Goal: Task Accomplishment & Management: Manage account settings

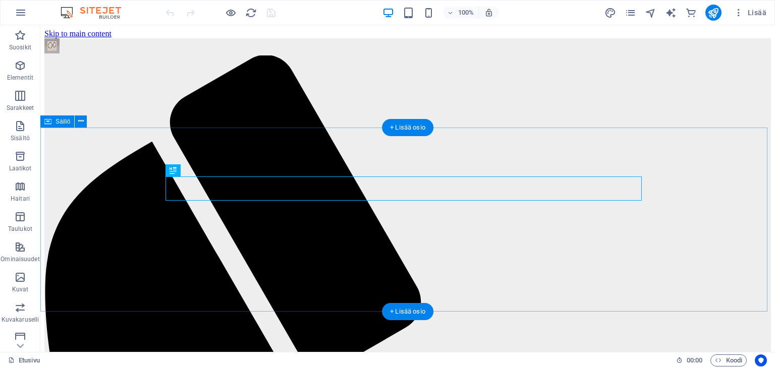
scroll to position [304, 0]
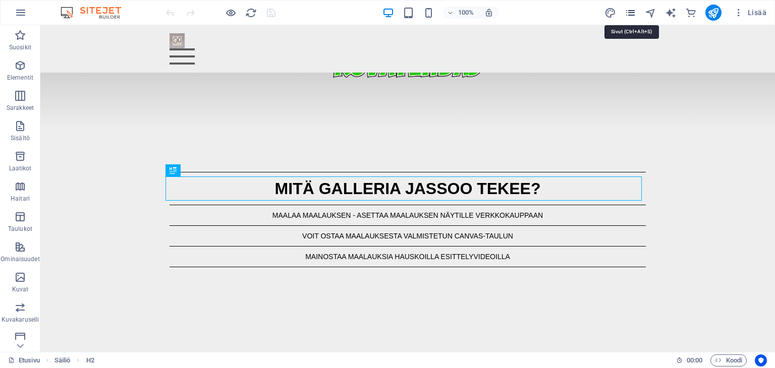
click at [634, 9] on icon "pages" at bounding box center [631, 13] width 12 height 12
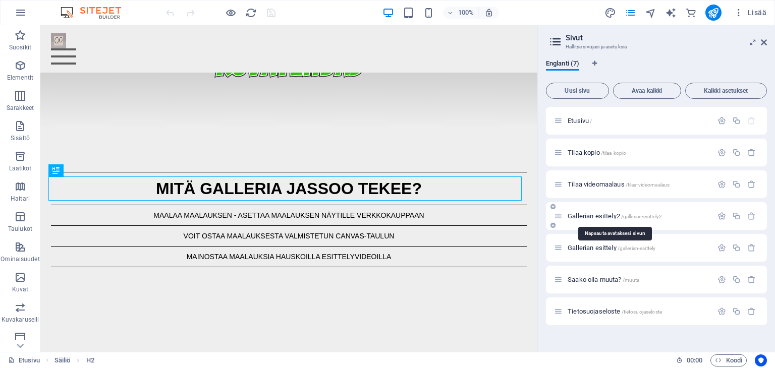
click at [600, 218] on span "Gallerian esittely2 /gallerian-esittely2" at bounding box center [615, 216] width 94 height 8
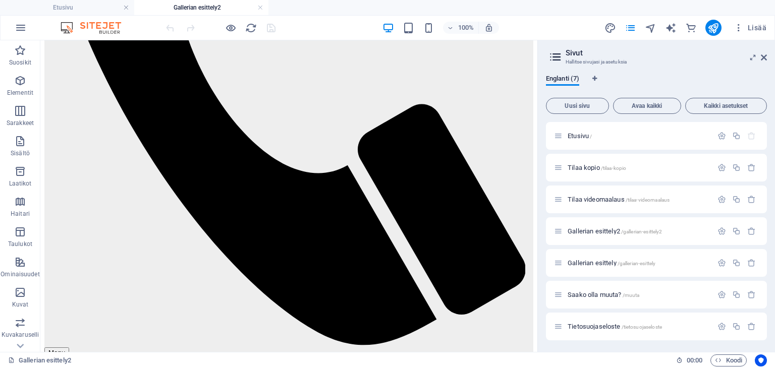
scroll to position [368, 0]
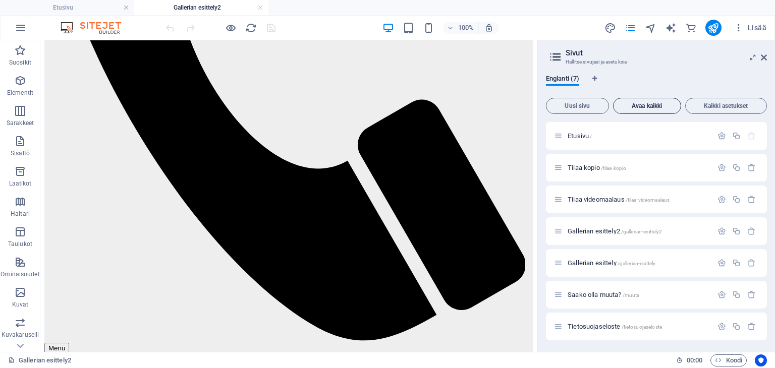
click at [655, 104] on span "Avaa kaikki" at bounding box center [647, 106] width 59 height 6
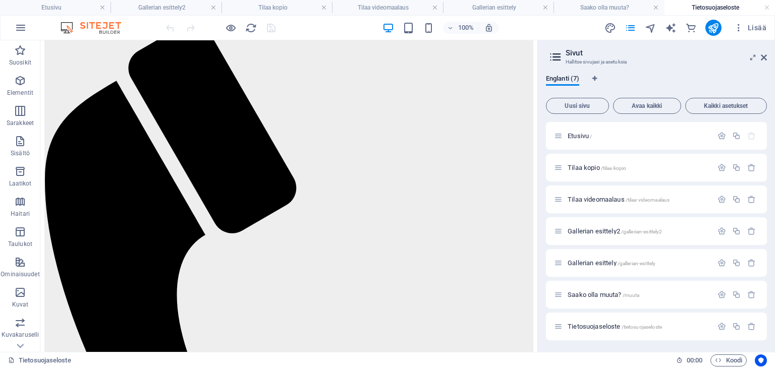
scroll to position [0, 0]
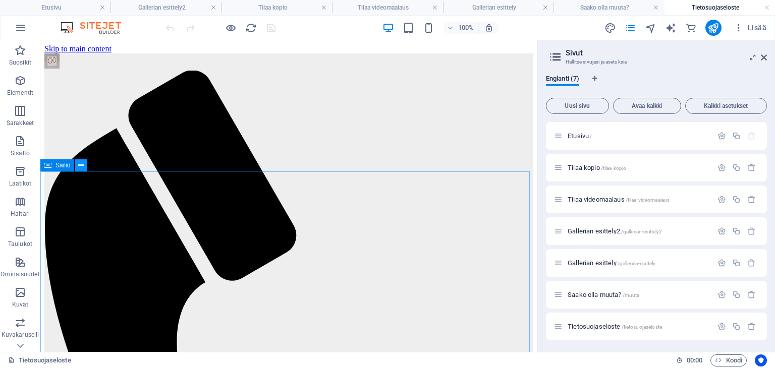
click at [78, 166] on icon at bounding box center [81, 165] width 6 height 11
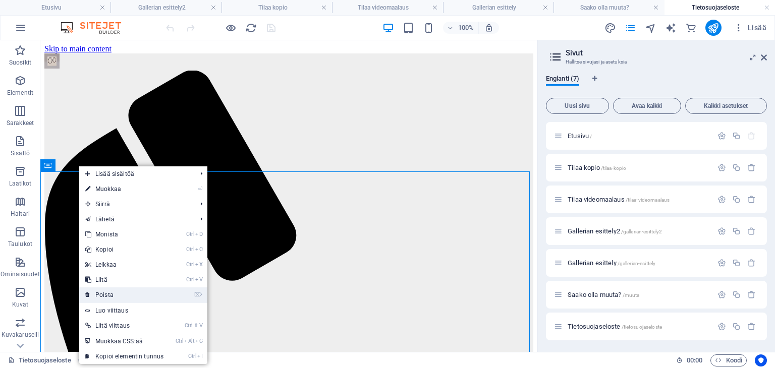
click at [105, 295] on link "⌦ Poista" at bounding box center [124, 295] width 90 height 15
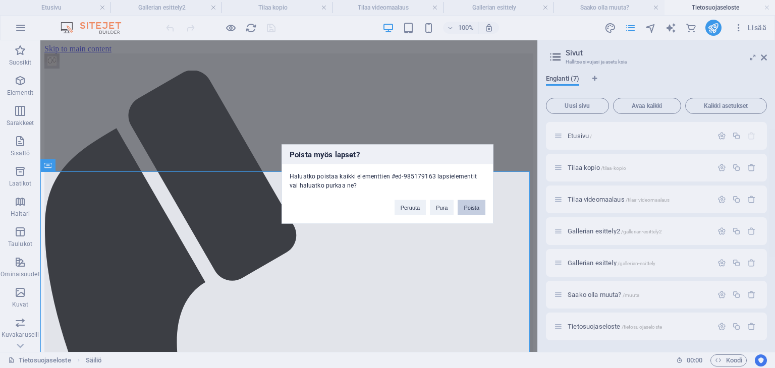
click at [473, 206] on button "Poista" at bounding box center [472, 207] width 28 height 15
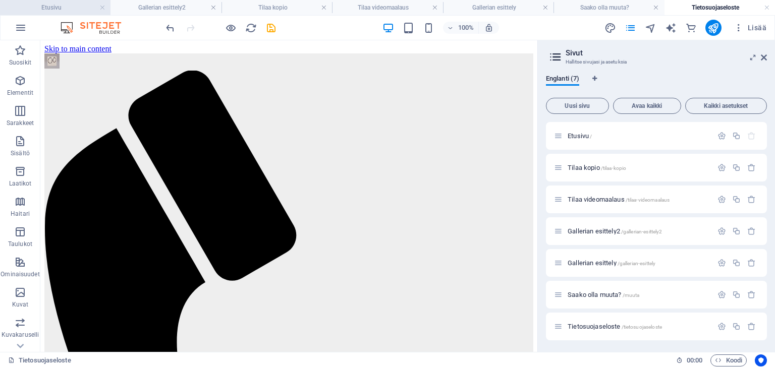
click at [69, 11] on h4 "Etusivu" at bounding box center [55, 7] width 111 height 11
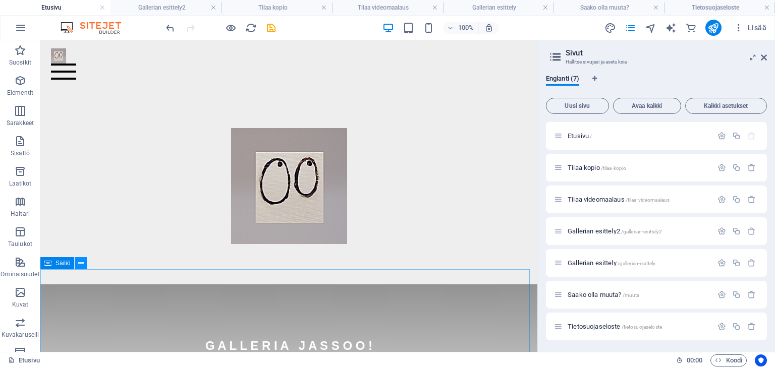
click at [80, 265] on icon at bounding box center [81, 263] width 6 height 11
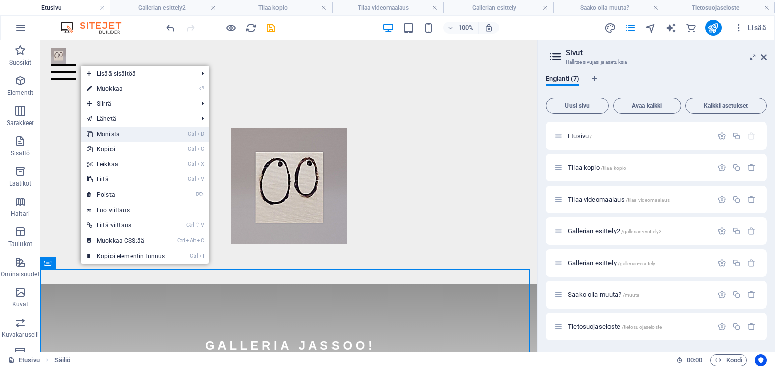
click at [127, 135] on link "Ctrl D Monista" at bounding box center [126, 134] width 90 height 15
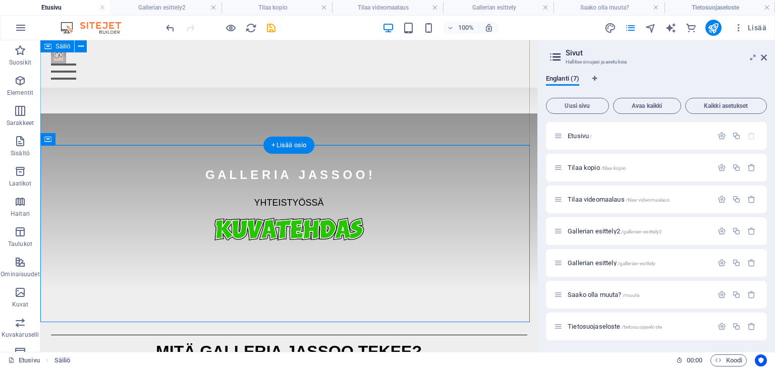
scroll to position [339, 0]
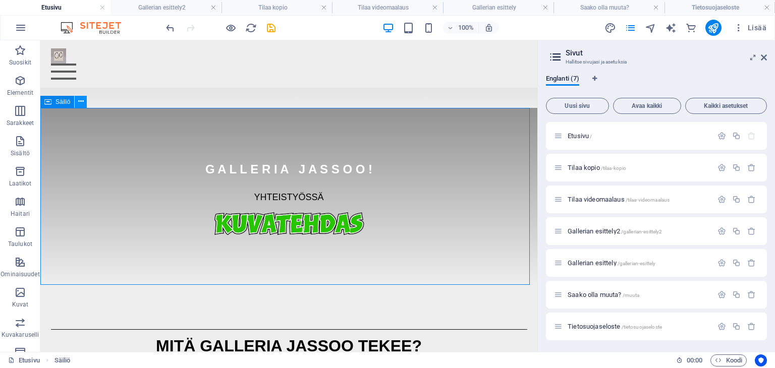
click at [83, 102] on icon at bounding box center [81, 101] width 6 height 11
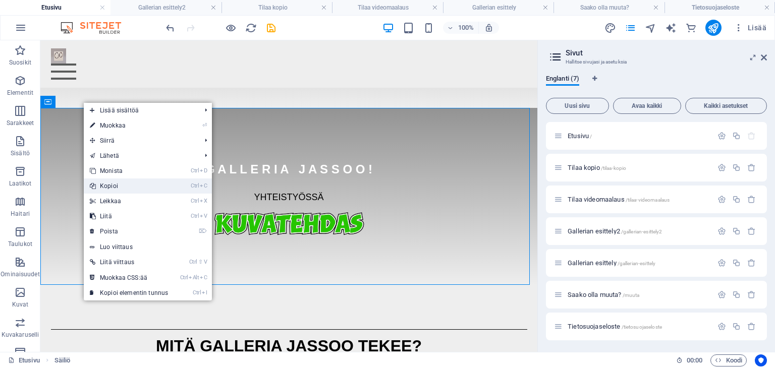
click at [108, 188] on link "Ctrl C Kopioi" at bounding box center [129, 186] width 90 height 15
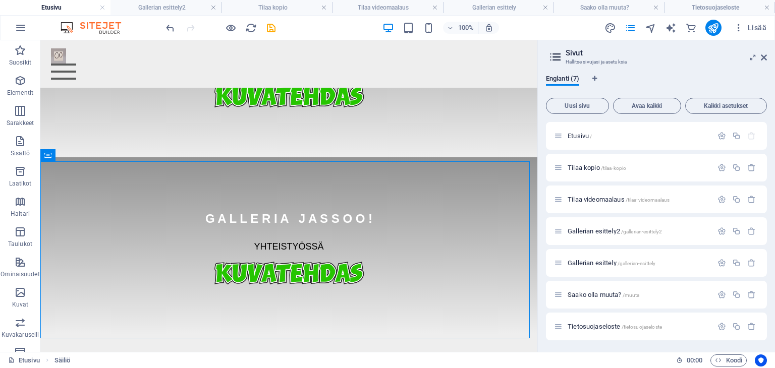
scroll to position [290, 0]
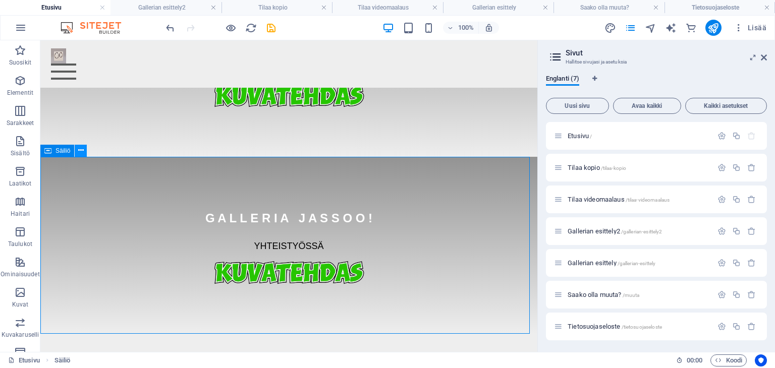
click at [80, 151] on icon at bounding box center [81, 150] width 6 height 11
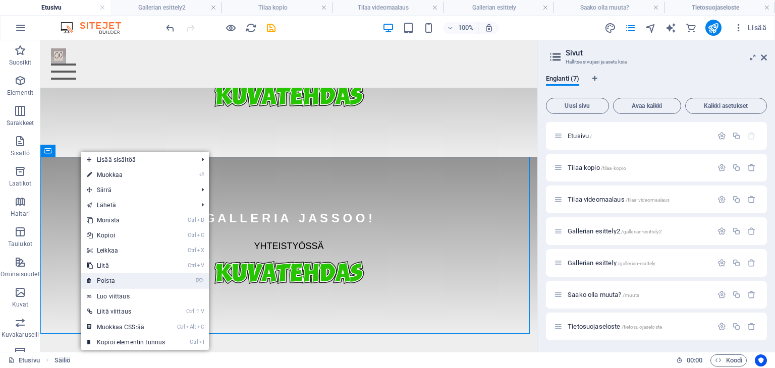
click at [111, 279] on link "⌦ Poista" at bounding box center [126, 280] width 90 height 15
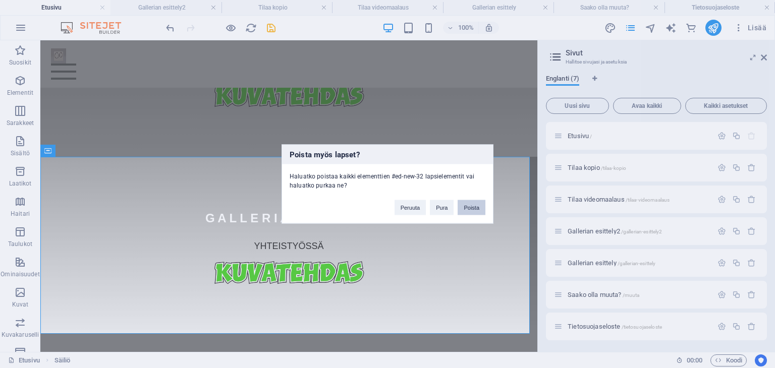
click at [478, 211] on button "Poista" at bounding box center [472, 207] width 28 height 15
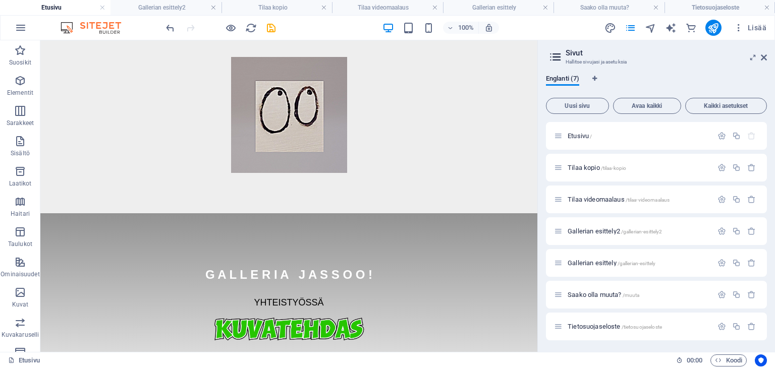
scroll to position [0, 0]
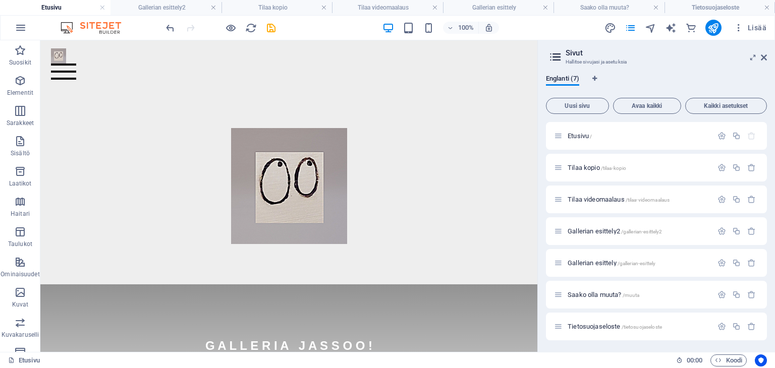
drag, startPoint x: 532, startPoint y: 123, endPoint x: 589, endPoint y: 83, distance: 69.3
click at [703, 5] on h4 "Tietosuojaseloste" at bounding box center [720, 7] width 111 height 11
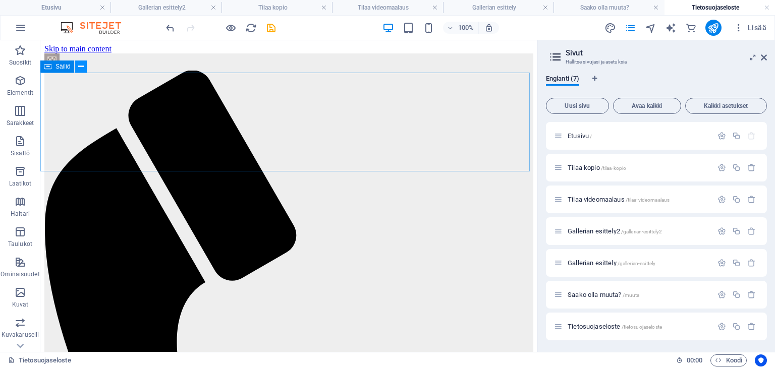
click at [81, 67] on icon at bounding box center [81, 67] width 6 height 11
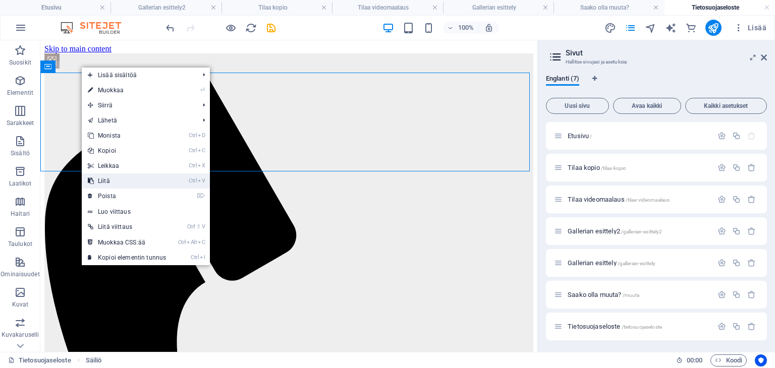
click at [112, 182] on link "Ctrl V Liitä" at bounding box center [127, 181] width 90 height 15
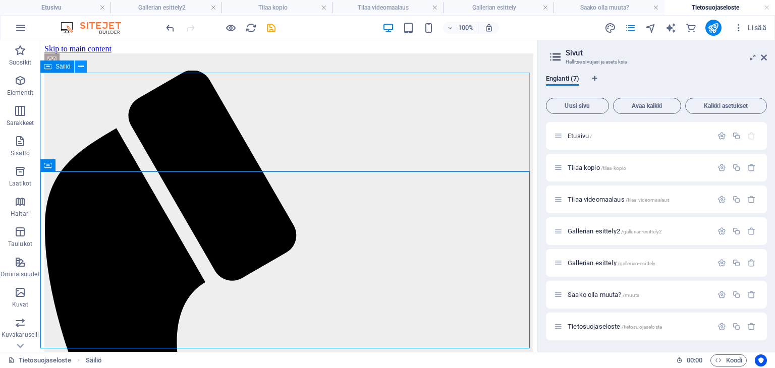
click at [82, 69] on icon at bounding box center [81, 67] width 6 height 11
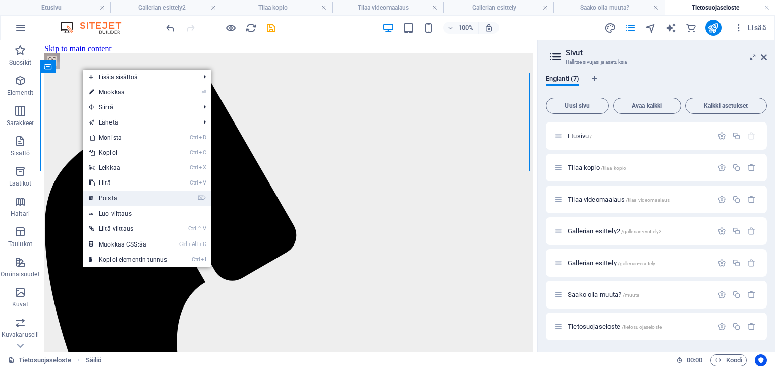
click at [119, 198] on link "⌦ Poista" at bounding box center [128, 198] width 90 height 15
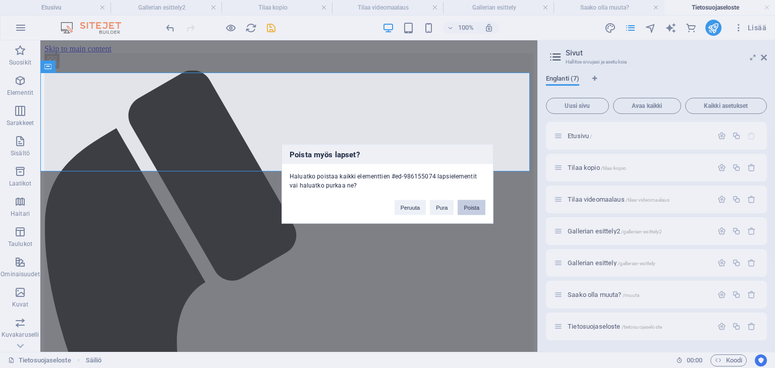
click at [476, 206] on button "Poista" at bounding box center [472, 207] width 28 height 15
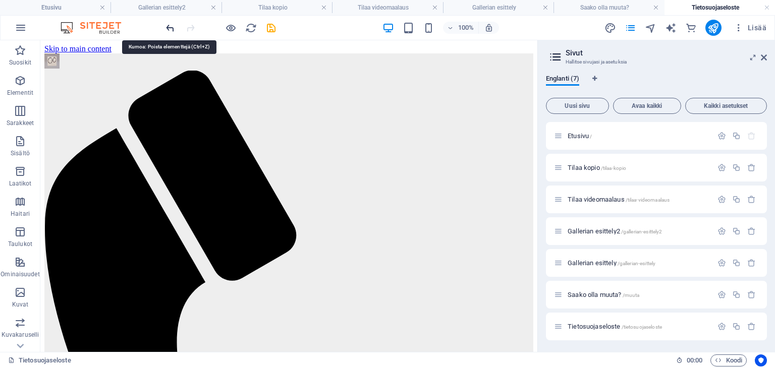
click at [170, 25] on icon "undo" at bounding box center [170, 28] width 12 height 12
drag, startPoint x: 532, startPoint y: 163, endPoint x: 600, endPoint y: 199, distance: 77.4
click at [168, 27] on icon "undo" at bounding box center [170, 28] width 12 height 12
click at [190, 27] on icon "redo" at bounding box center [191, 28] width 12 height 12
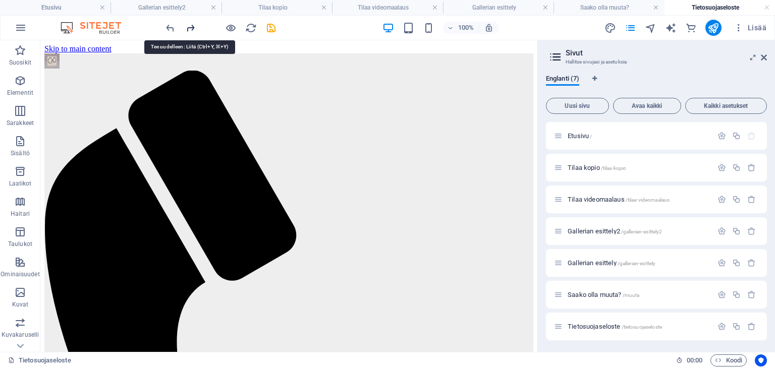
click at [190, 27] on icon "redo" at bounding box center [191, 28] width 12 height 12
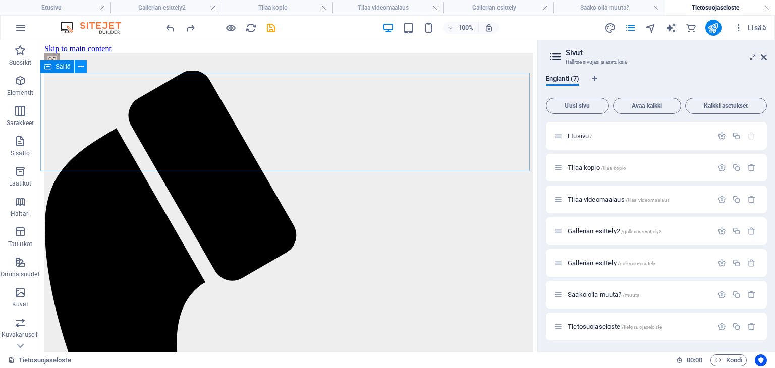
click at [83, 68] on icon at bounding box center [81, 67] width 6 height 11
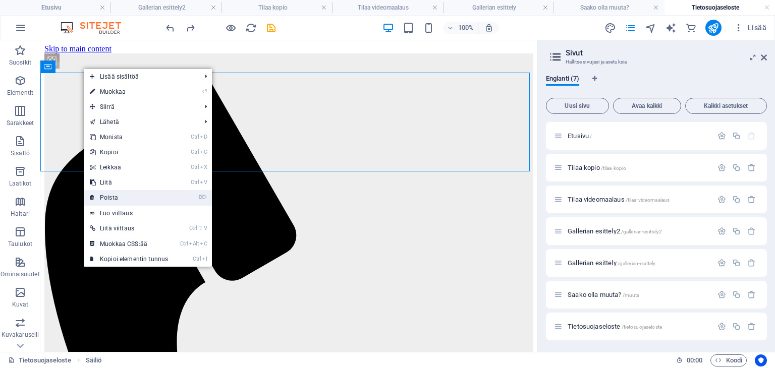
click at [120, 200] on link "⌦ Poista" at bounding box center [129, 197] width 90 height 15
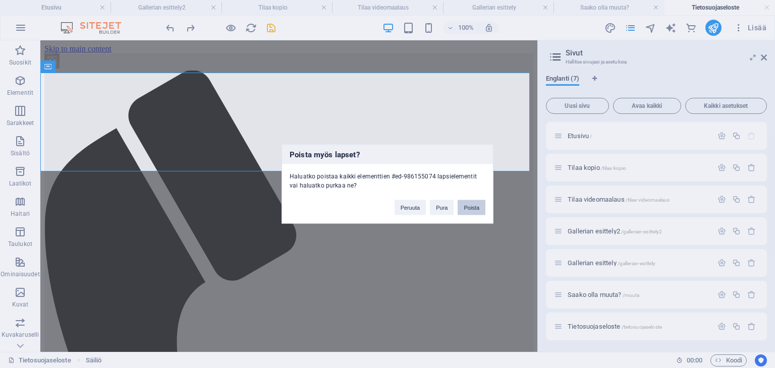
click at [483, 207] on button "Poista" at bounding box center [472, 207] width 28 height 15
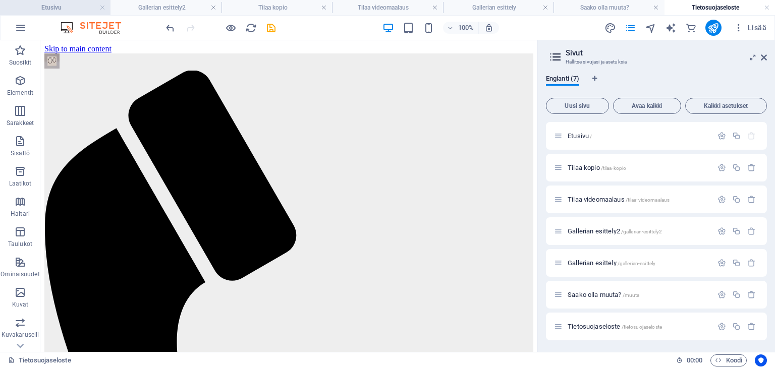
click at [76, 12] on h4 "Etusivu" at bounding box center [55, 7] width 111 height 11
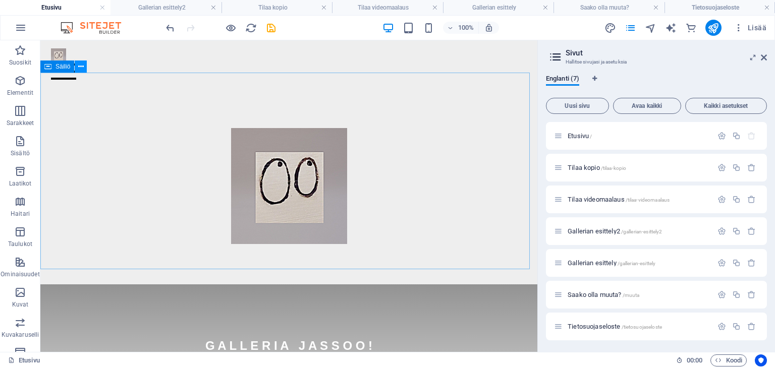
click at [82, 67] on icon at bounding box center [81, 67] width 6 height 11
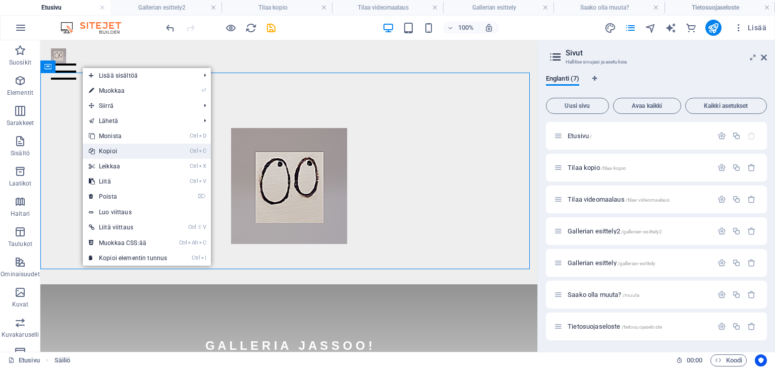
click at [108, 152] on link "Ctrl C Kopioi" at bounding box center [128, 151] width 90 height 15
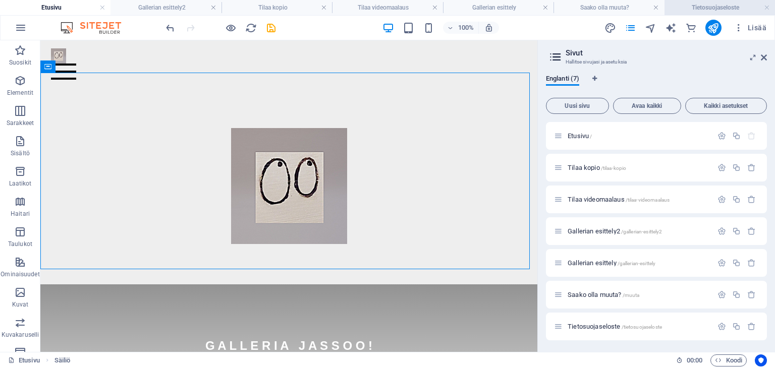
click at [709, 1] on li "Tietosuojaseloste" at bounding box center [720, 7] width 111 height 15
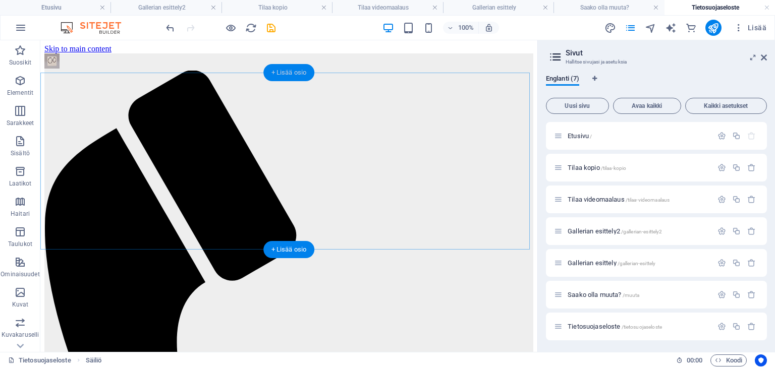
click at [275, 72] on div "+ Lisää osio" at bounding box center [288, 72] width 51 height 17
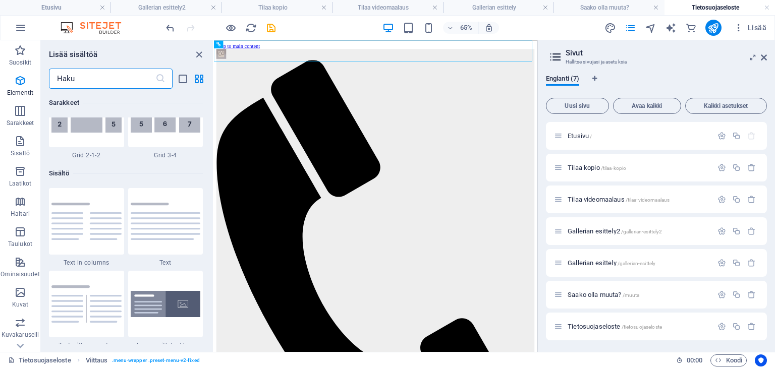
scroll to position [1766, 0]
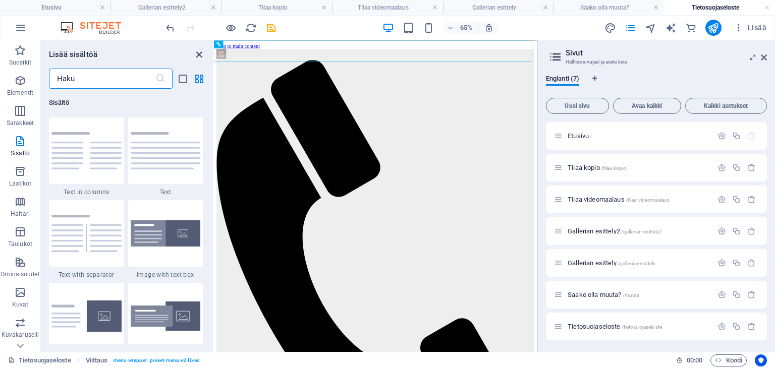
click at [194, 55] on icon "close panel" at bounding box center [199, 55] width 12 height 12
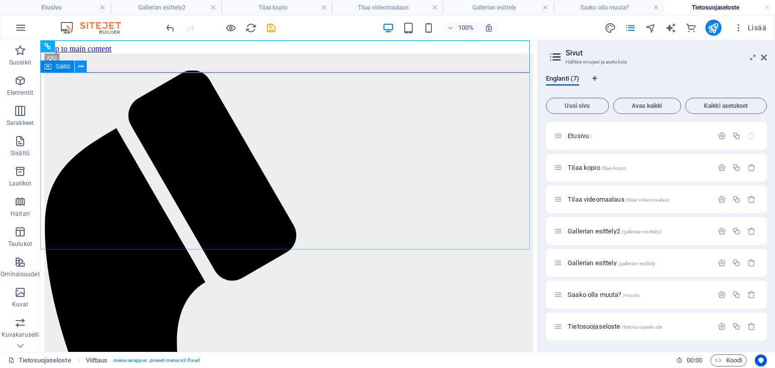
click at [81, 67] on icon at bounding box center [81, 67] width 6 height 11
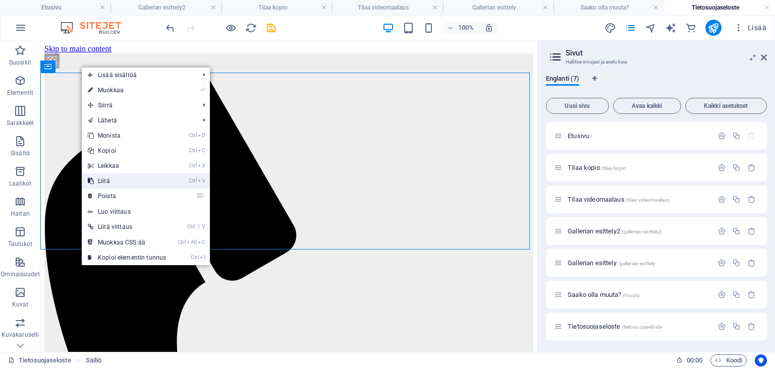
click at [115, 181] on link "Ctrl V Liitä" at bounding box center [127, 181] width 90 height 15
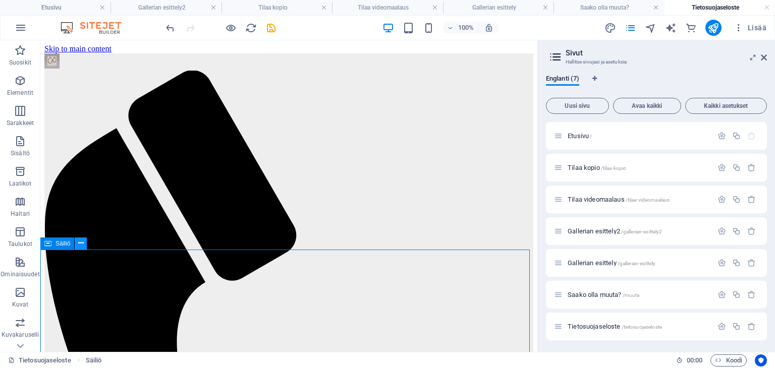
click at [79, 244] on icon at bounding box center [81, 243] width 6 height 11
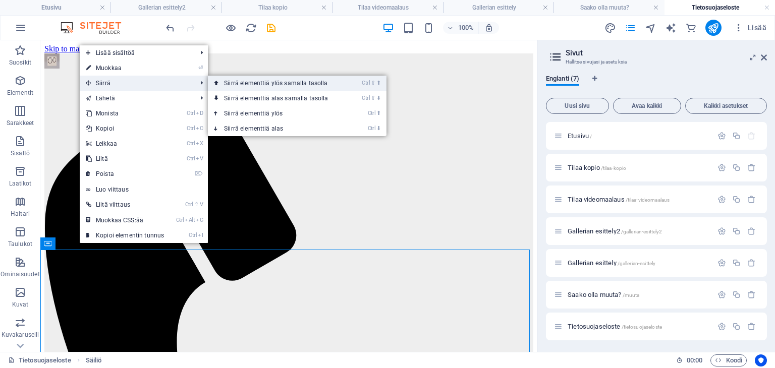
click at [240, 85] on link "Ctrl ⇧ ⬆ Siirrä elementtiä ylös samalla tasolla" at bounding box center [278, 83] width 140 height 15
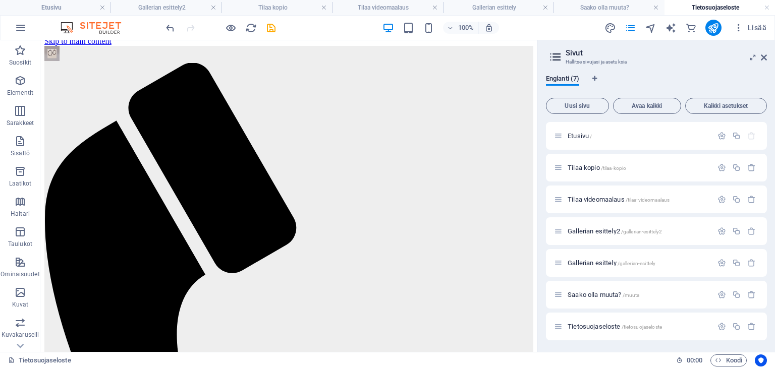
scroll to position [0, 0]
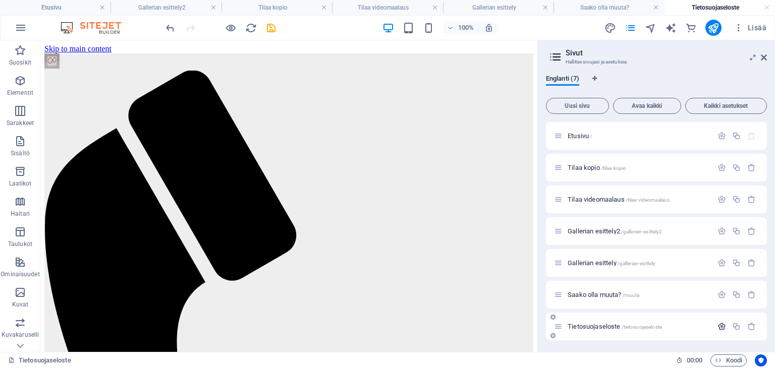
click at [720, 328] on icon "button" at bounding box center [722, 326] width 9 height 9
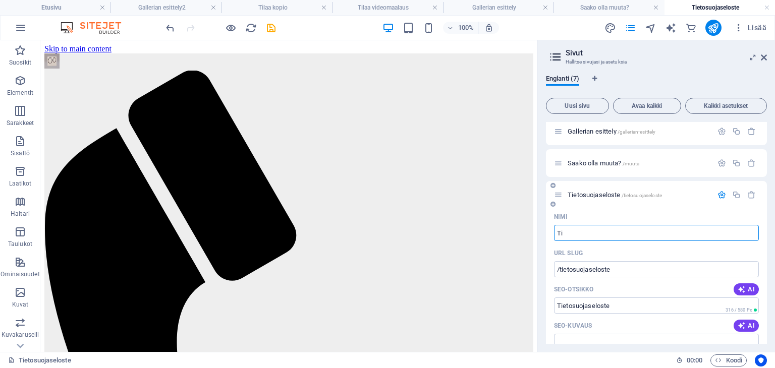
type input "T"
type input "/tietosuojaselost"
type input "Tietosuojaselost"
type input "/"
type input "Y"
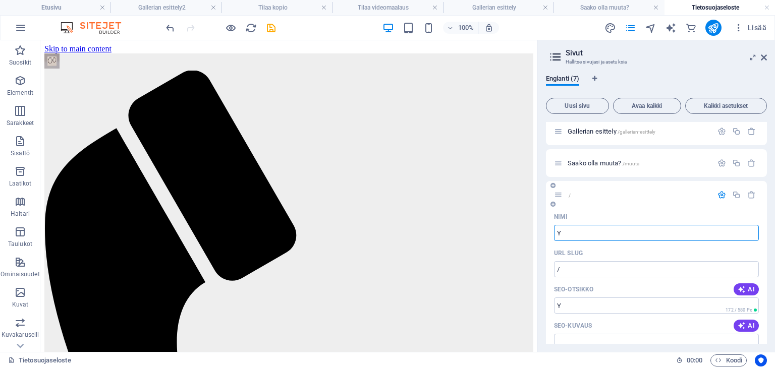
type input "/y"
type input "Y"
type input "yhteystiedot"
type input "/yhteystiedot"
type input "yhteystiedot"
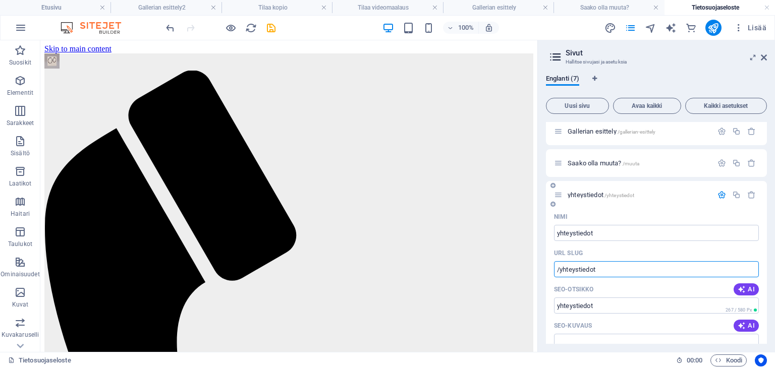
click at [580, 269] on input "/yhteystiedot" at bounding box center [656, 269] width 205 height 16
click at [596, 233] on input "yhteystiedot" at bounding box center [656, 233] width 205 height 16
type input "y"
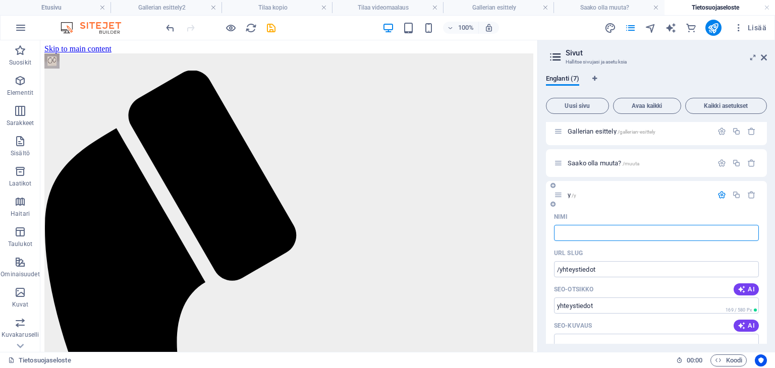
type input "/y"
type input "y"
type input "/"
type input "o"
type input "/o"
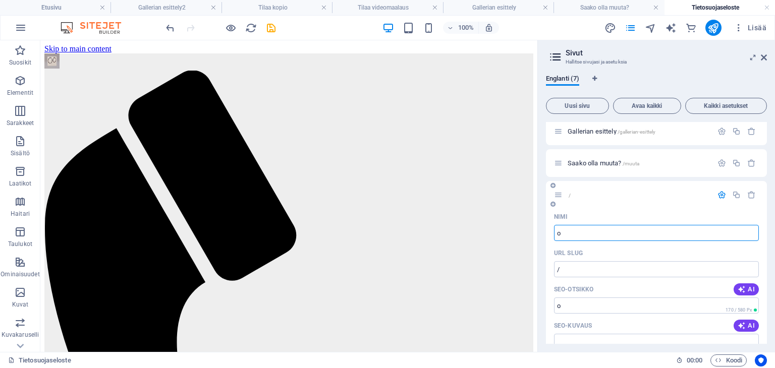
type input "o"
type input "ota yh"
type input "/ota"
type input "ota"
type input "ota yhteyt"
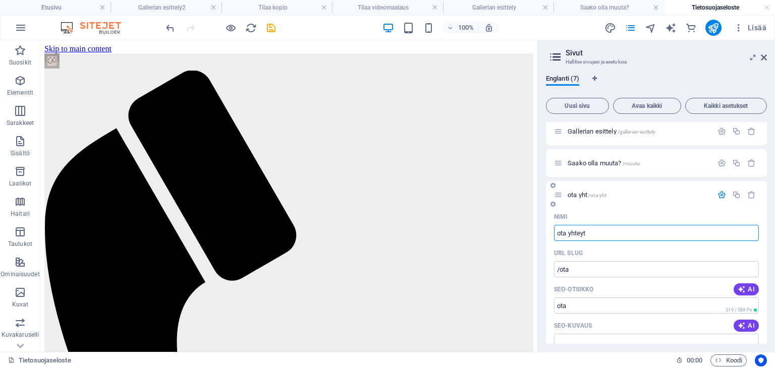
type input "/ota-yht"
type input "ota yht"
type input "ota yhteyttä"
type input "/ota-yhteyttae"
type input "ota yhteyttä"
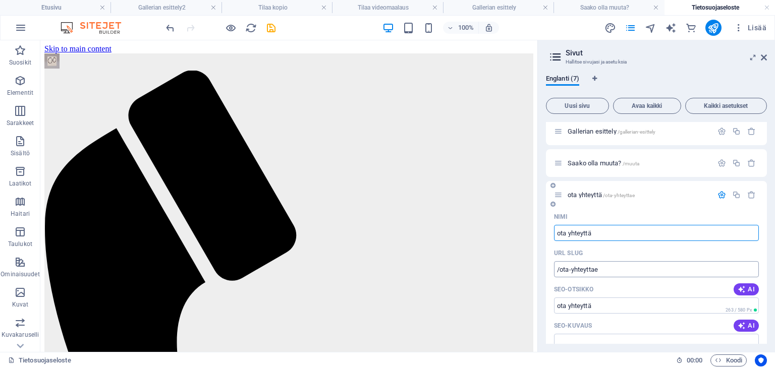
type input "ota yhteyttä"
click at [599, 271] on input "/ota-yhteyttae" at bounding box center [656, 269] width 205 height 16
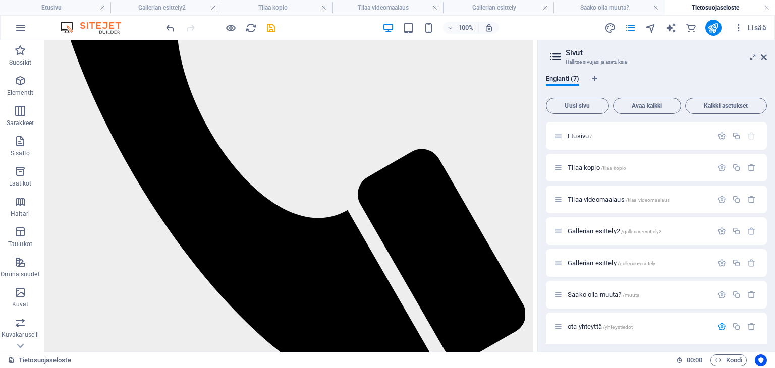
scroll to position [301, 0]
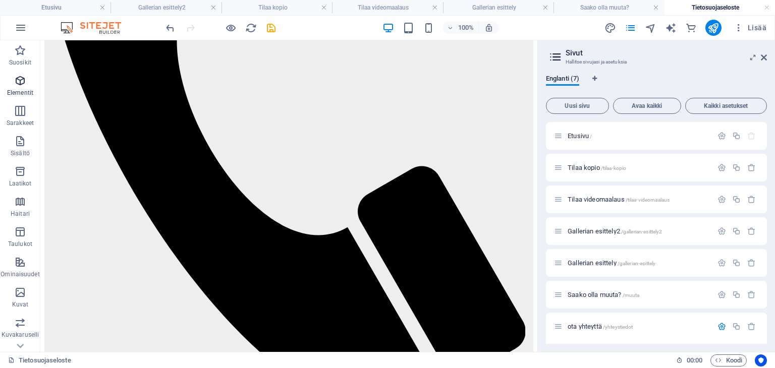
type input "/yhteystiedot"
click at [19, 79] on icon "button" at bounding box center [20, 81] width 12 height 12
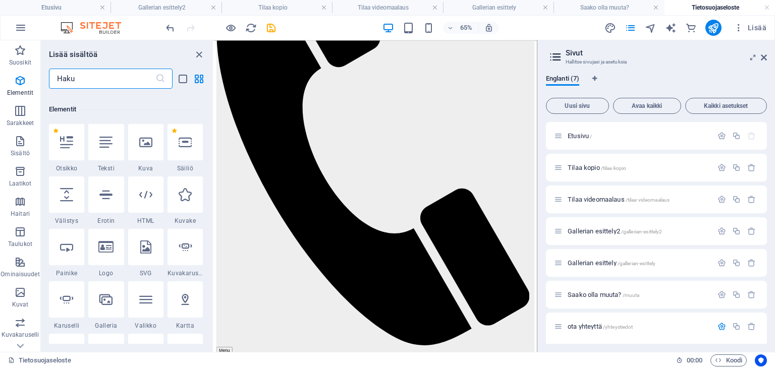
scroll to position [107, 0]
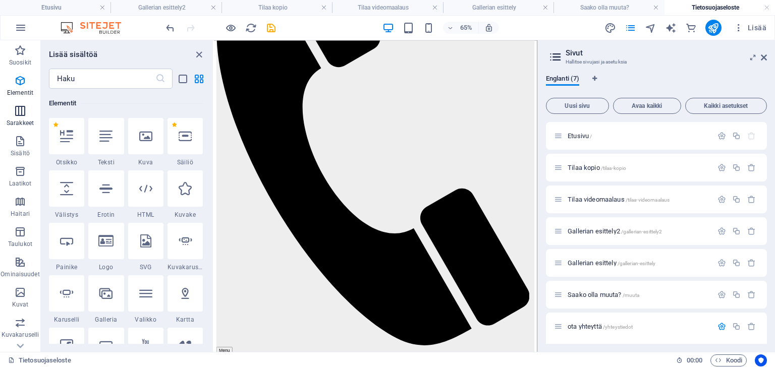
click at [17, 111] on icon "button" at bounding box center [20, 111] width 12 height 12
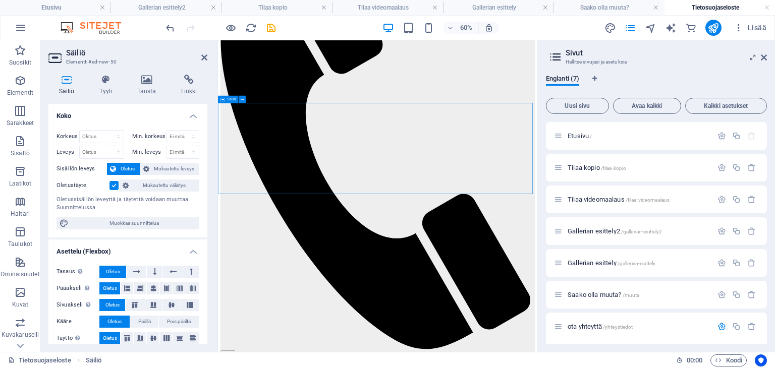
scroll to position [301, 0]
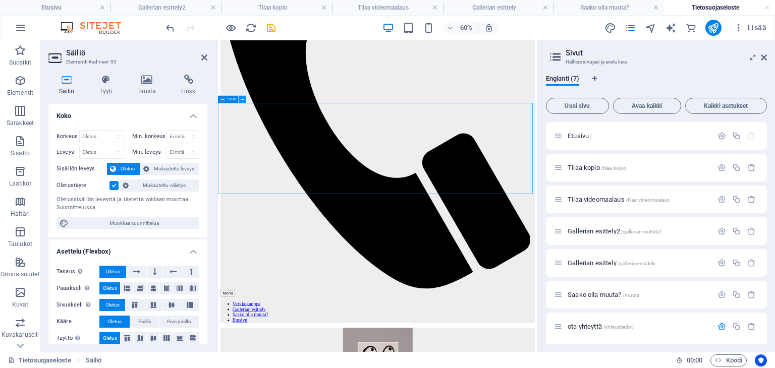
click at [242, 100] on icon at bounding box center [243, 99] width 4 height 7
click at [148, 81] on icon at bounding box center [147, 80] width 40 height 10
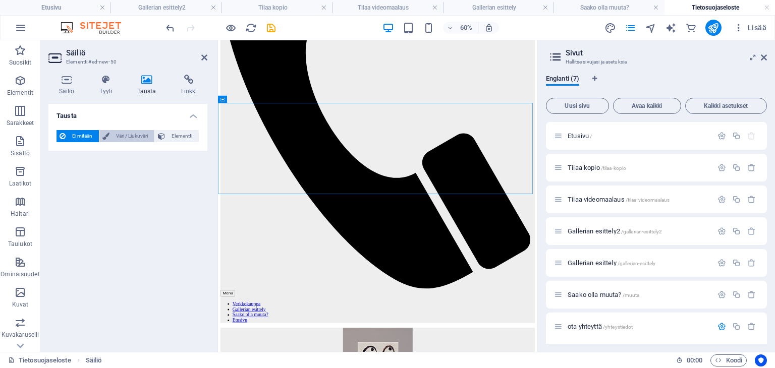
click at [135, 138] on span "Väri / Liukuväri" at bounding box center [132, 136] width 39 height 12
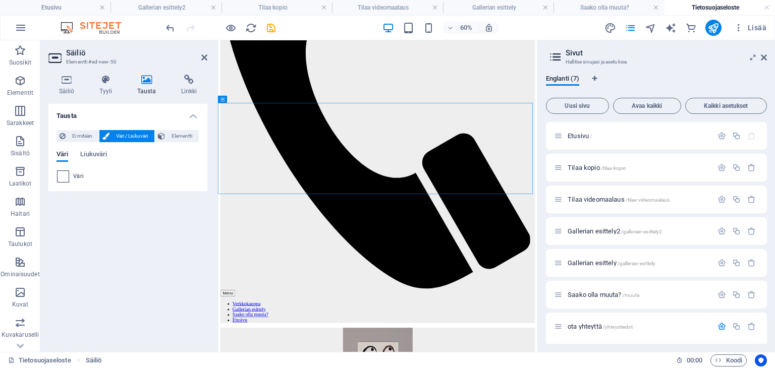
click at [62, 176] on span at bounding box center [63, 176] width 11 height 11
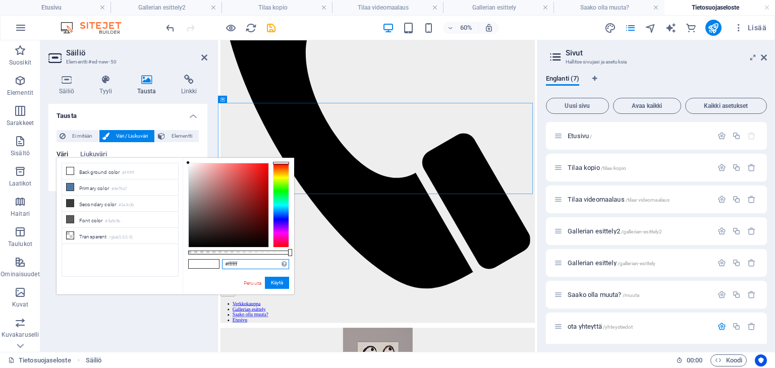
click at [246, 264] on input "#ffffff" at bounding box center [255, 264] width 67 height 10
type input "#eeeeee"
click at [275, 282] on button "Käytä" at bounding box center [277, 283] width 24 height 12
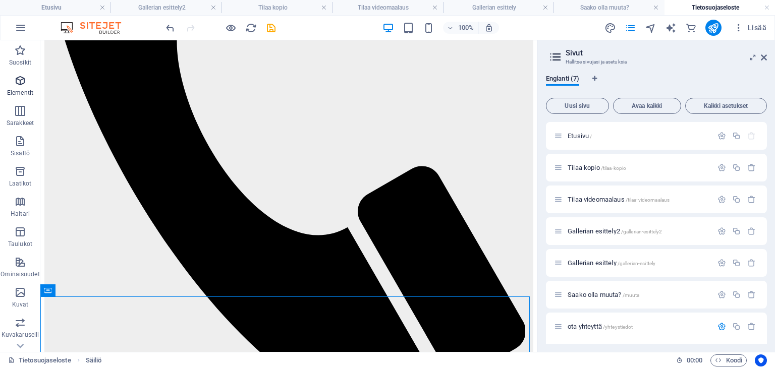
click at [20, 78] on icon "button" at bounding box center [20, 81] width 12 height 12
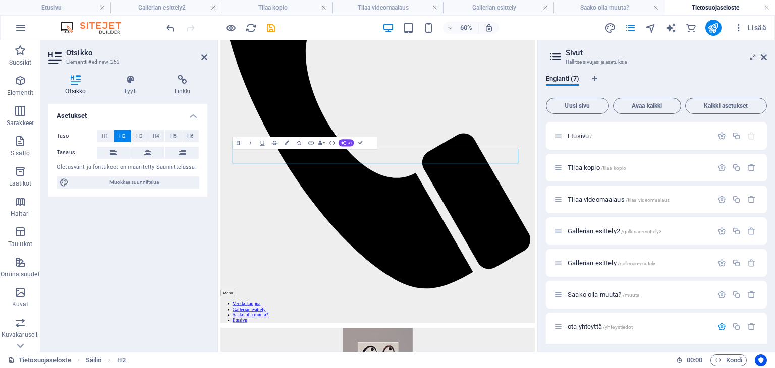
scroll to position [265, 0]
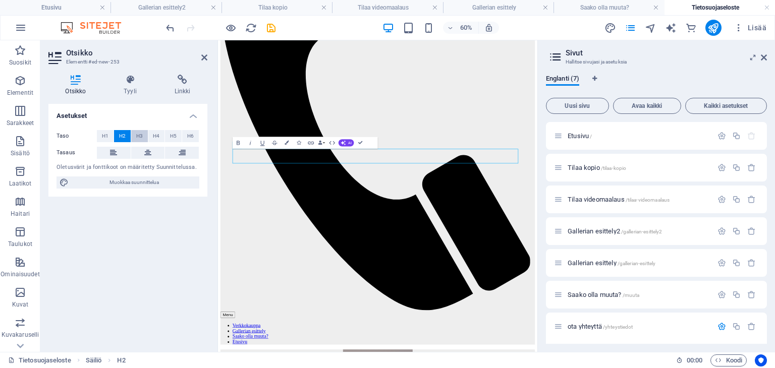
click at [138, 136] on span "H3" at bounding box center [139, 136] width 7 height 12
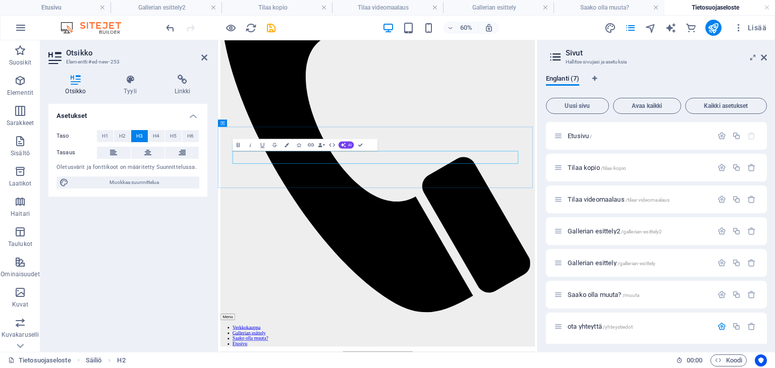
click at [147, 156] on icon at bounding box center [147, 153] width 7 height 12
click at [287, 145] on icon "button" at bounding box center [287, 145] width 4 height 4
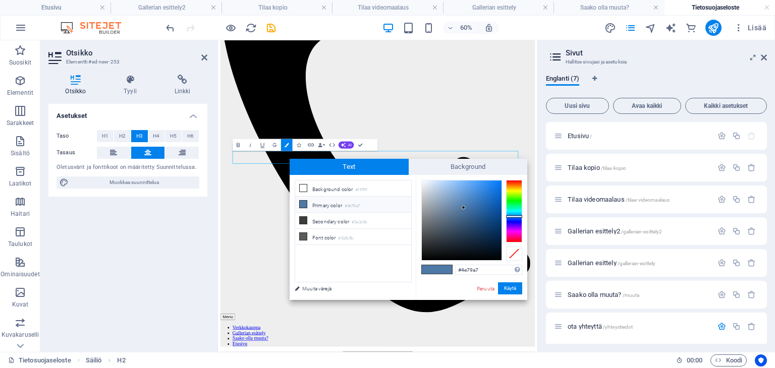
type input "#000000"
click at [436, 261] on div at bounding box center [461, 220] width 81 height 81
click at [508, 288] on button "Käytä" at bounding box center [510, 289] width 24 height 12
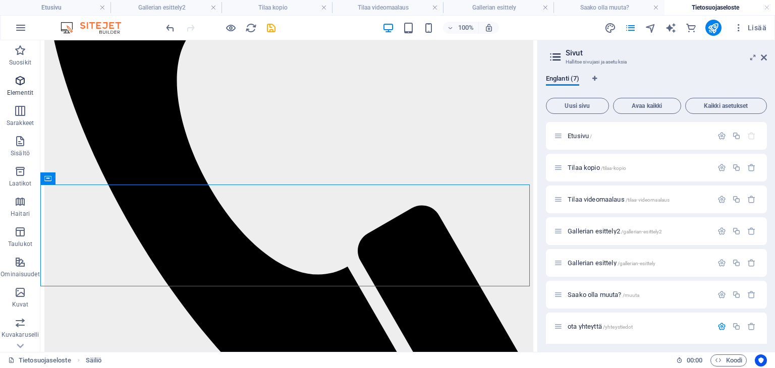
click at [19, 79] on icon "button" at bounding box center [20, 81] width 12 height 12
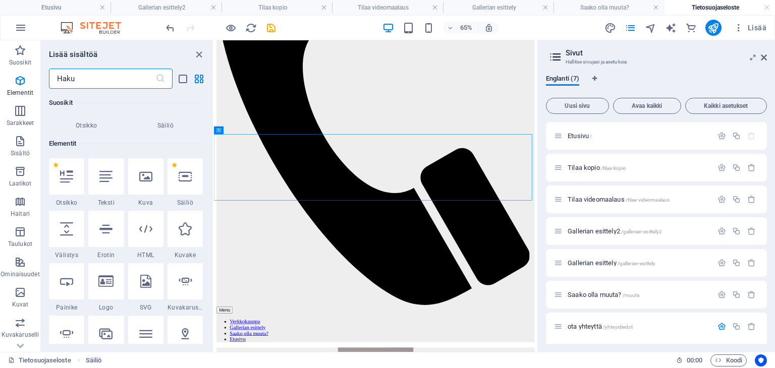
scroll to position [107, 0]
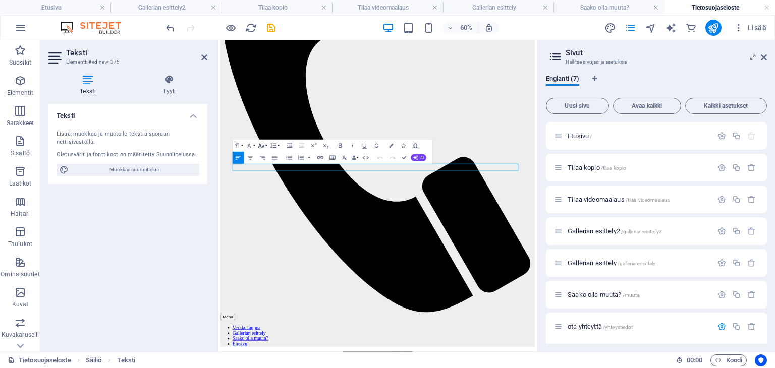
click at [266, 143] on button "Font Size" at bounding box center [263, 146] width 12 height 12
click at [260, 211] on link "18" at bounding box center [258, 211] width 22 height 9
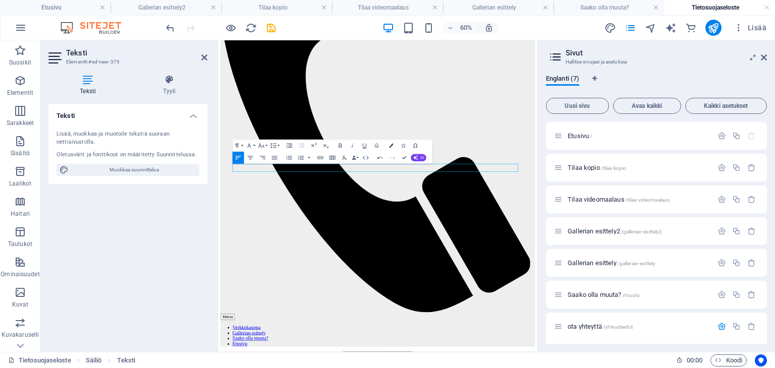
click at [391, 146] on icon "button" at bounding box center [391, 145] width 4 height 4
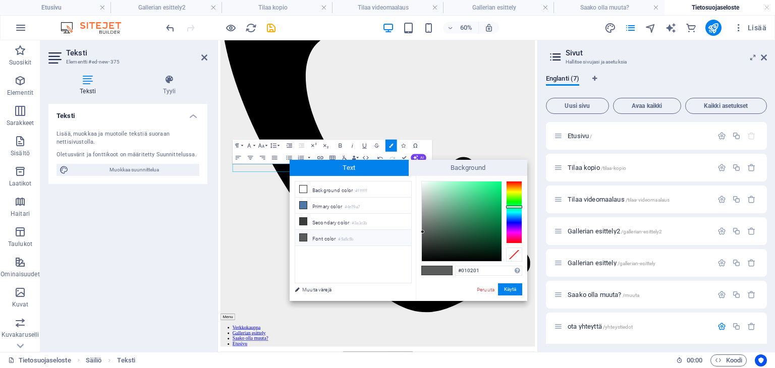
click at [442, 260] on div at bounding box center [462, 222] width 80 height 80
type input "#000000"
click at [440, 261] on div at bounding box center [440, 261] width 4 height 4
click at [505, 289] on button "Käytä" at bounding box center [510, 290] width 24 height 12
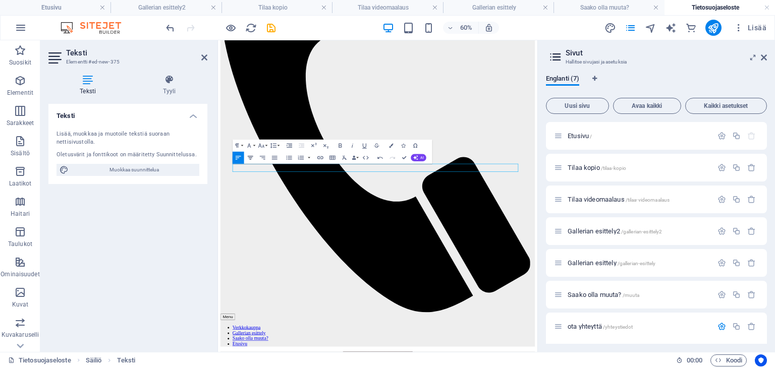
click at [251, 159] on icon "button" at bounding box center [251, 158] width 6 height 4
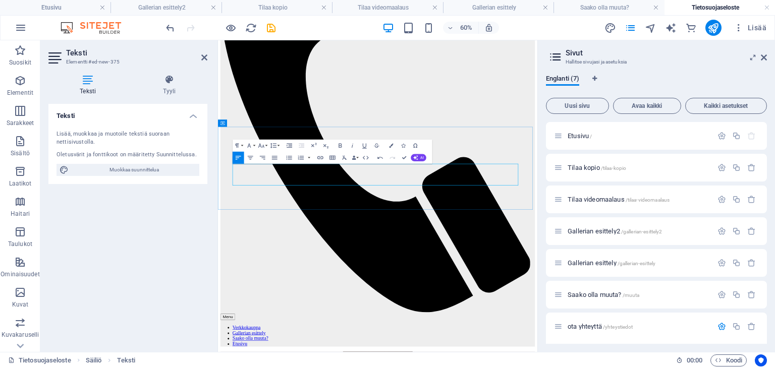
drag, startPoint x: 323, startPoint y: 253, endPoint x: 233, endPoint y: 252, distance: 89.8
click at [485, 4] on h4 "Gallerian esittely" at bounding box center [498, 7] width 111 height 11
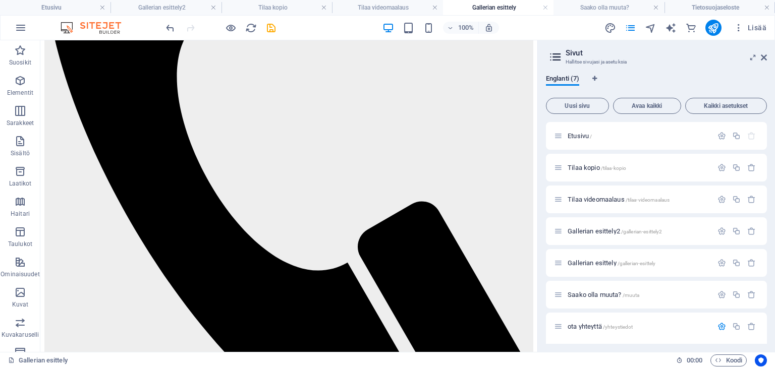
scroll to position [260, 0]
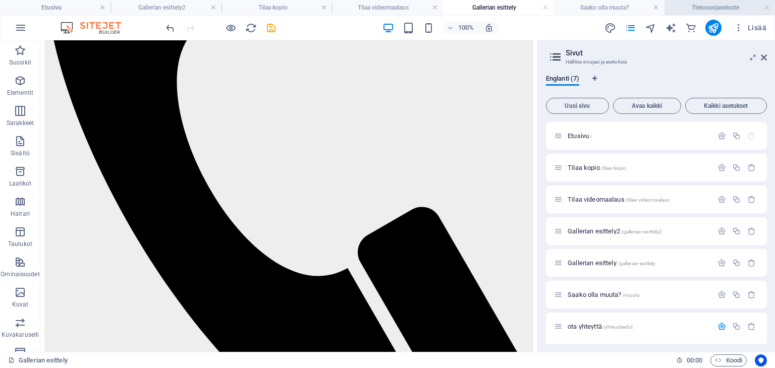
click at [716, 10] on h4 "Tietosuojaseloste" at bounding box center [720, 7] width 111 height 11
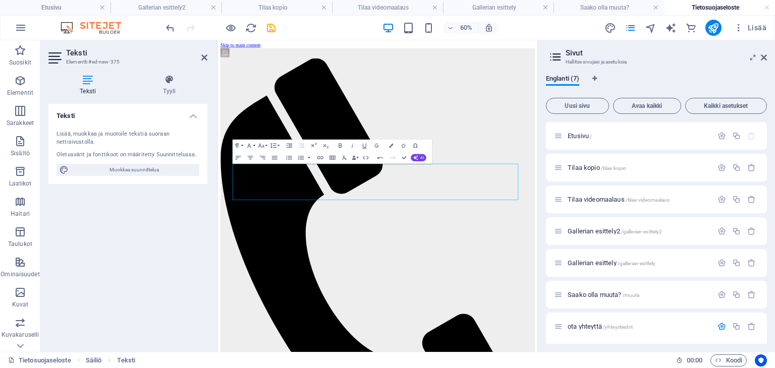
scroll to position [262, 0]
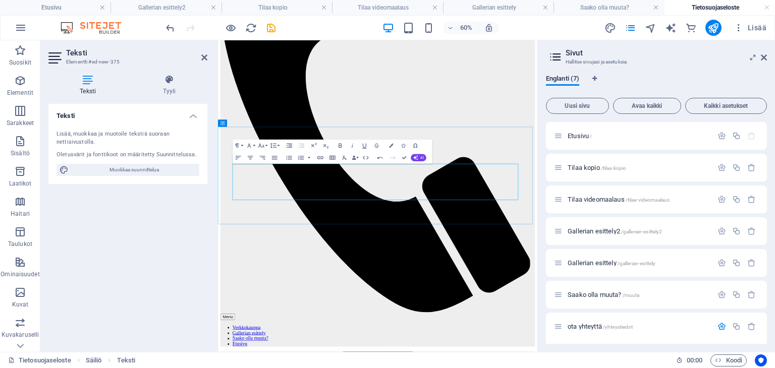
click at [19, 81] on icon "button" at bounding box center [20, 81] width 12 height 12
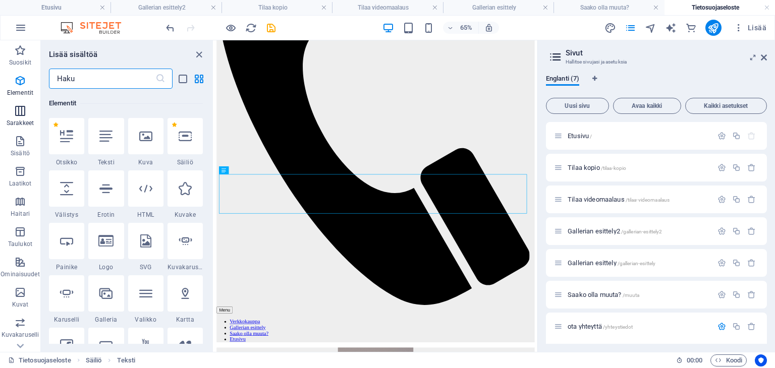
scroll to position [107, 0]
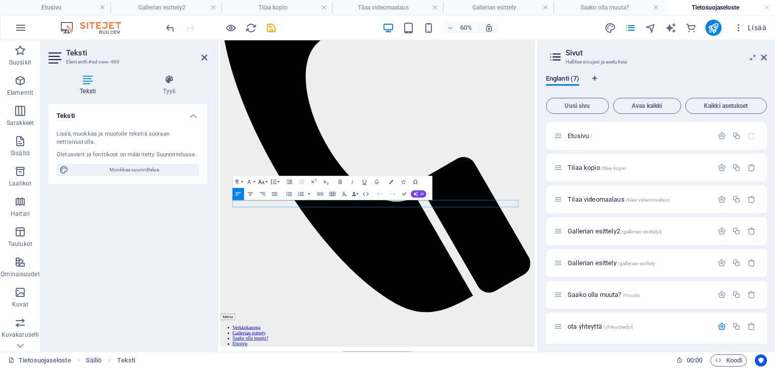
click at [266, 183] on button "Font Size" at bounding box center [263, 182] width 12 height 12
click at [257, 249] on link "18" at bounding box center [258, 248] width 22 height 9
drag, startPoint x: 346, startPoint y: 323, endPoint x: 233, endPoint y: 336, distance: 113.2
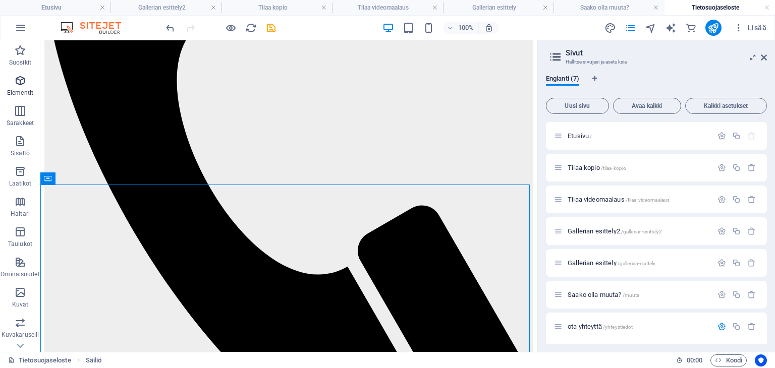
click at [19, 80] on icon "button" at bounding box center [20, 81] width 12 height 12
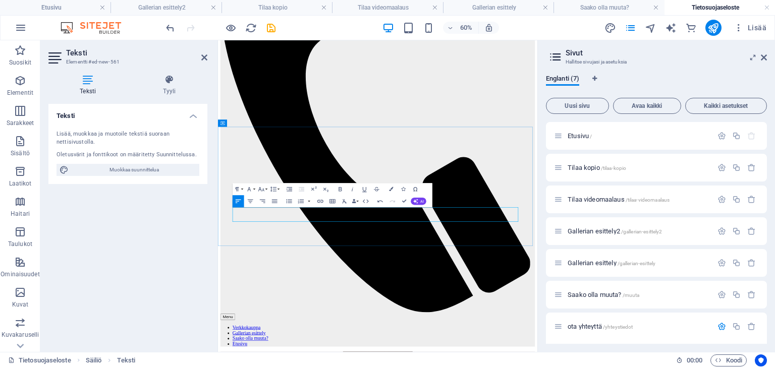
drag, startPoint x: 484, startPoint y: 325, endPoint x: 490, endPoint y: 247, distance: 77.9
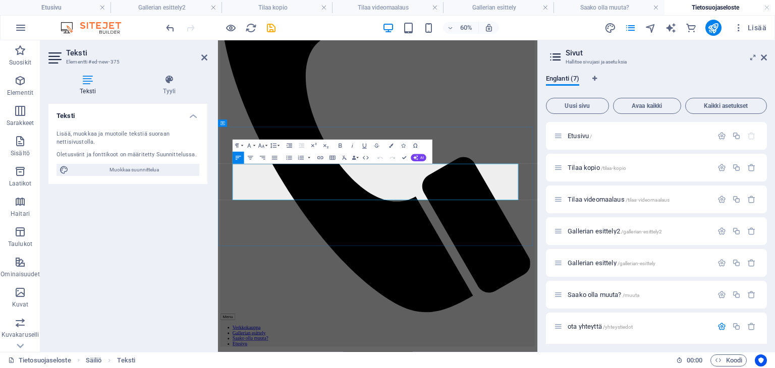
drag, startPoint x: 309, startPoint y: 289, endPoint x: 243, endPoint y: 250, distance: 76.0
click at [391, 147] on icon "button" at bounding box center [391, 145] width 4 height 4
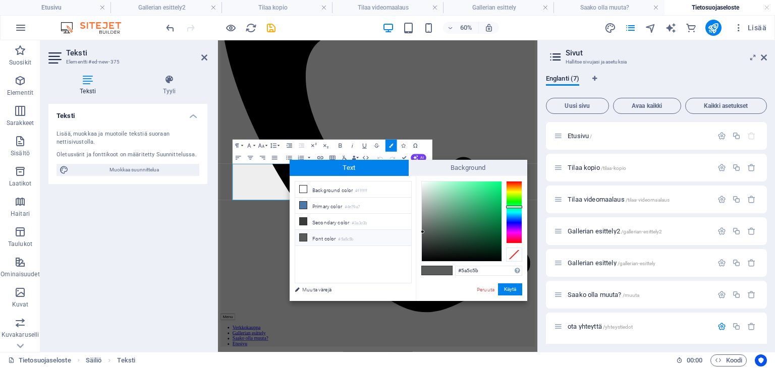
type input "#000000"
click at [440, 261] on div at bounding box center [462, 222] width 80 height 80
click at [505, 286] on button "Käytä" at bounding box center [510, 290] width 24 height 12
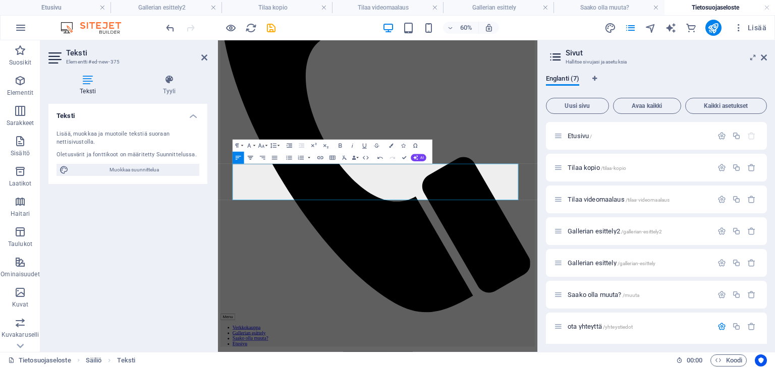
click at [250, 158] on icon "button" at bounding box center [250, 157] width 7 height 7
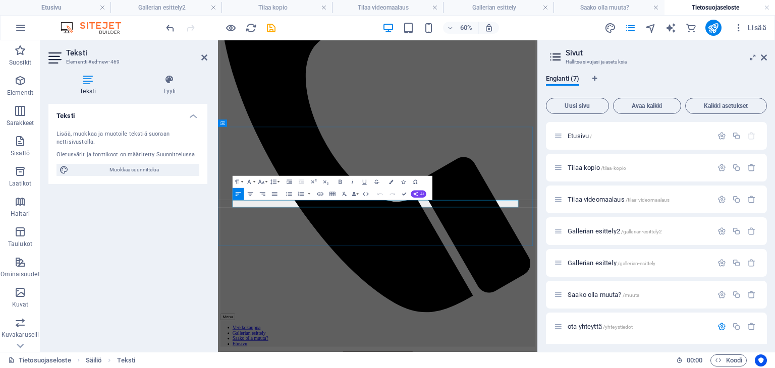
click at [249, 195] on icon "button" at bounding box center [251, 194] width 6 height 4
click at [390, 180] on icon "button" at bounding box center [391, 182] width 4 height 4
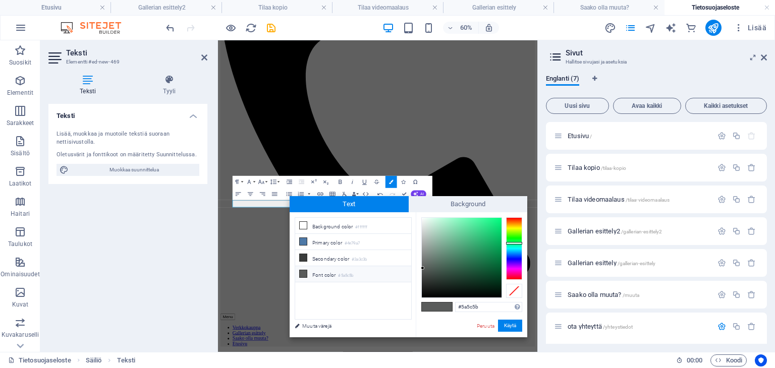
type input "#000000"
click at [440, 297] on div at bounding box center [462, 258] width 80 height 80
click at [505, 328] on button "Käytä" at bounding box center [510, 326] width 24 height 12
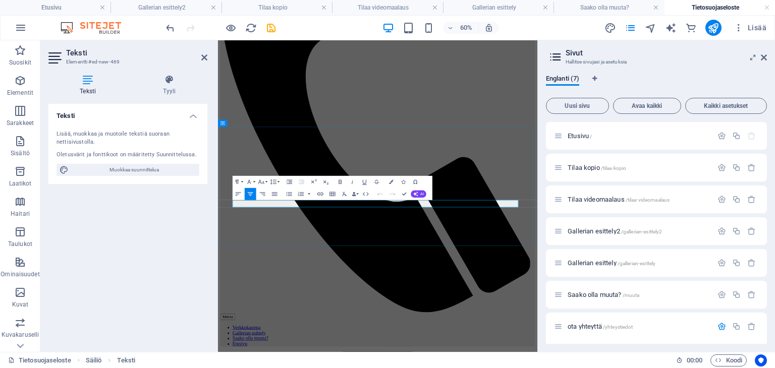
click at [392, 182] on icon "button" at bounding box center [391, 182] width 4 height 4
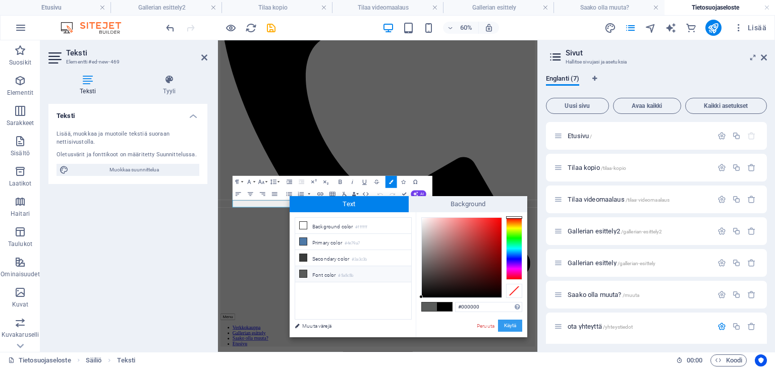
click at [504, 328] on button "Käytä" at bounding box center [510, 326] width 24 height 12
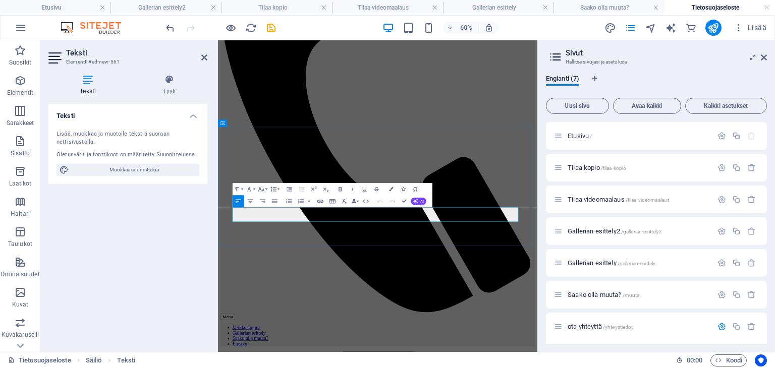
click at [391, 190] on icon "button" at bounding box center [391, 189] width 4 height 4
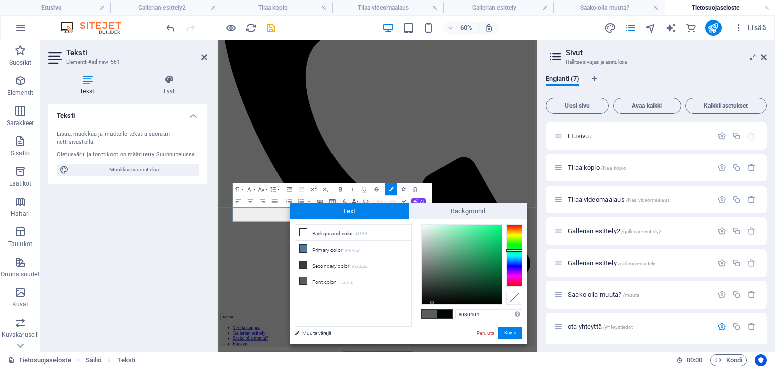
click at [432, 303] on div at bounding box center [462, 265] width 80 height 80
type input "#000000"
click at [436, 305] on div at bounding box center [462, 265] width 80 height 80
click at [504, 333] on button "Käytä" at bounding box center [510, 333] width 24 height 12
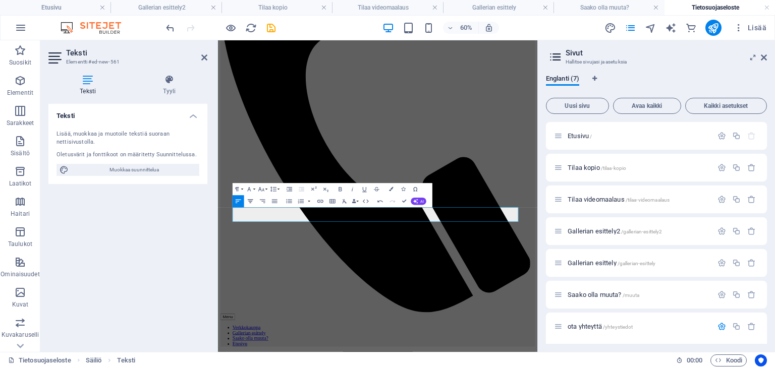
click at [251, 203] on icon "button" at bounding box center [250, 201] width 7 height 7
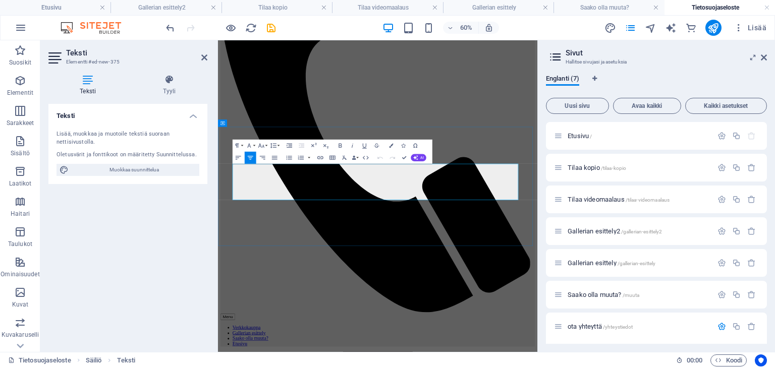
click at [83, 84] on icon at bounding box center [87, 80] width 79 height 10
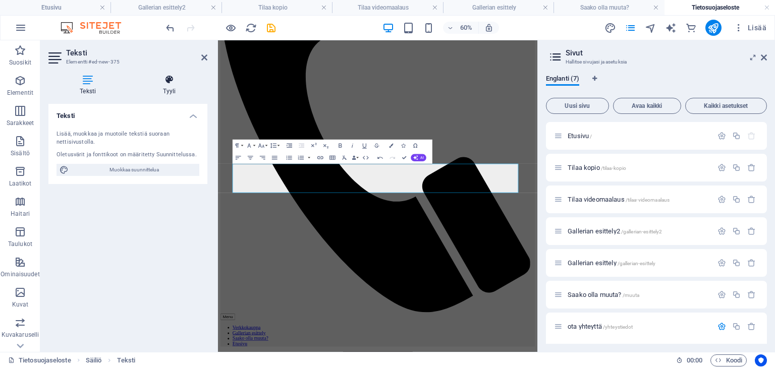
click at [171, 82] on icon at bounding box center [170, 80] width 76 height 10
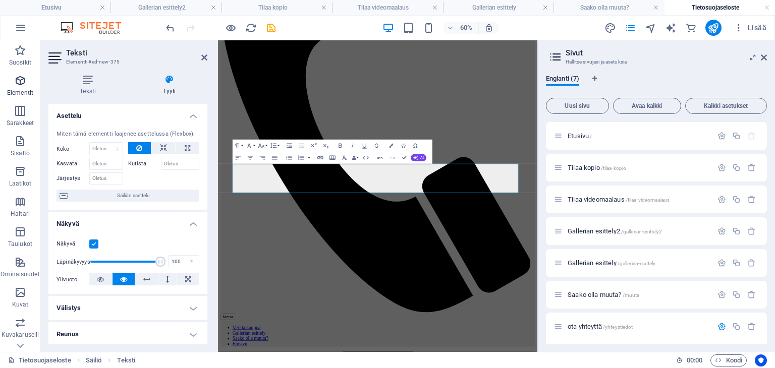
click at [18, 85] on icon "button" at bounding box center [20, 81] width 12 height 12
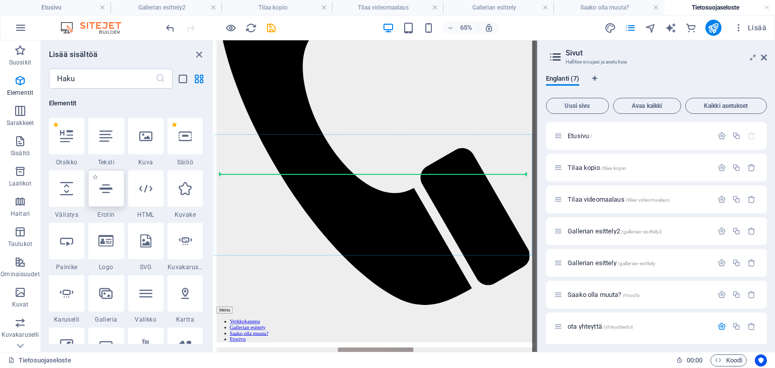
select select "%"
select select "px"
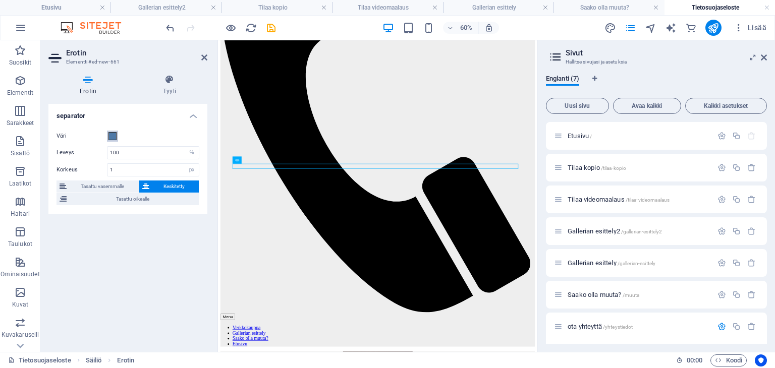
click at [113, 139] on span at bounding box center [112, 136] width 8 height 8
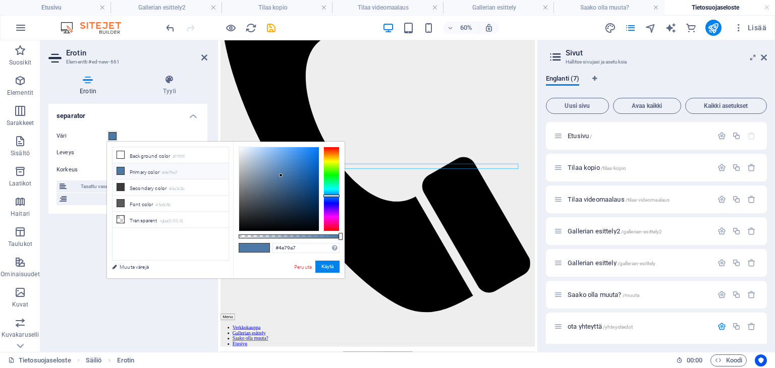
type input "#000000"
click at [265, 231] on div at bounding box center [279, 189] width 80 height 84
click at [331, 265] on button "Käytä" at bounding box center [327, 267] width 24 height 12
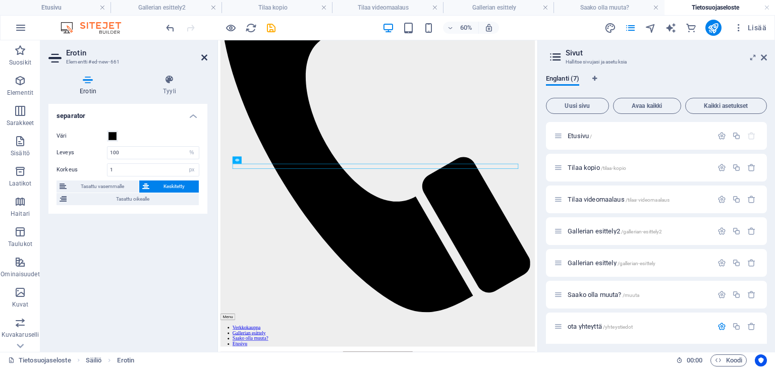
click at [202, 59] on icon at bounding box center [204, 57] width 6 height 8
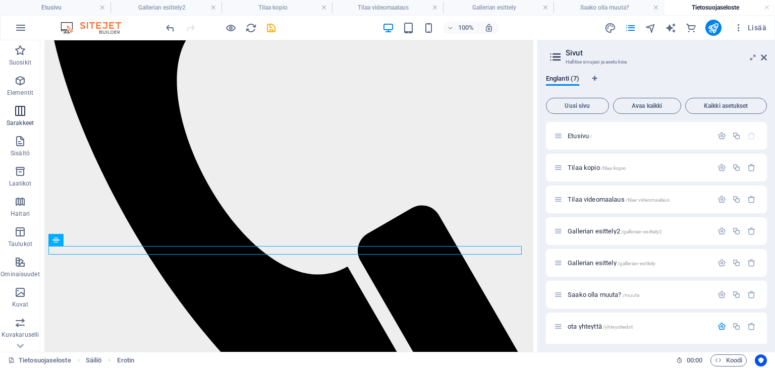
click at [21, 113] on icon "button" at bounding box center [20, 111] width 12 height 12
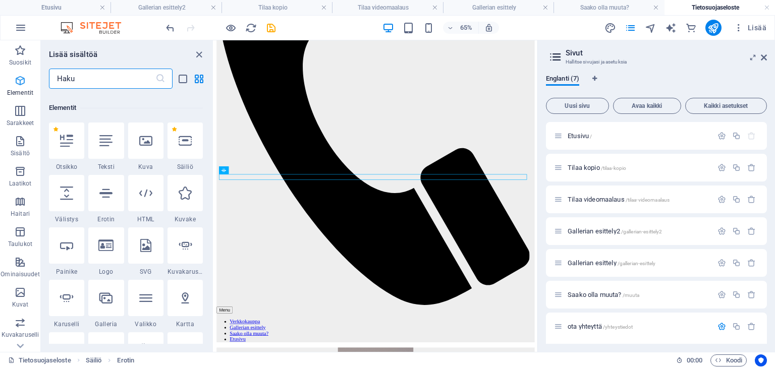
scroll to position [500, 0]
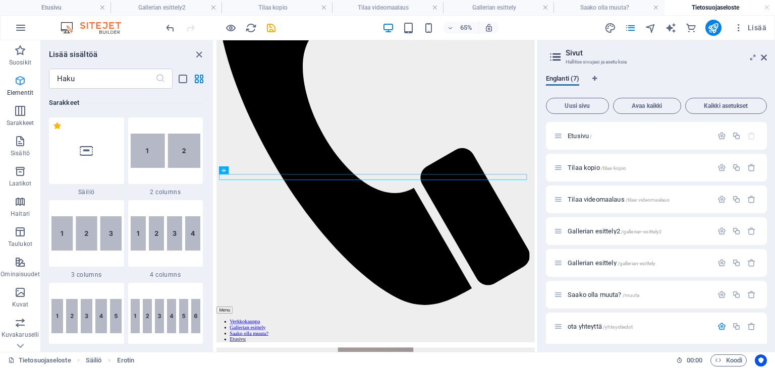
click at [20, 81] on icon "button" at bounding box center [20, 81] width 12 height 12
click at [20, 93] on p "Elementit" at bounding box center [20, 93] width 26 height 8
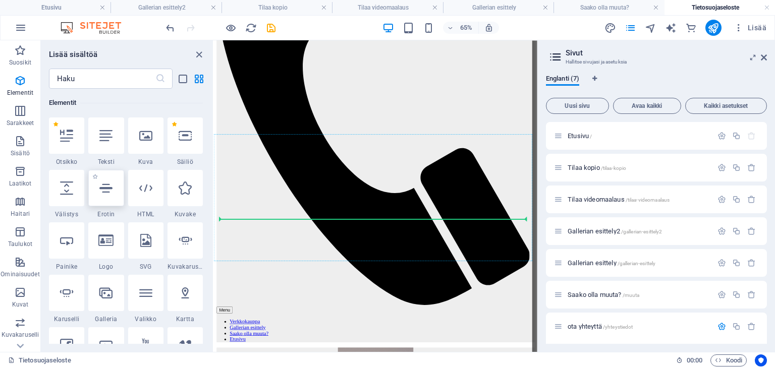
scroll to position [263, 0]
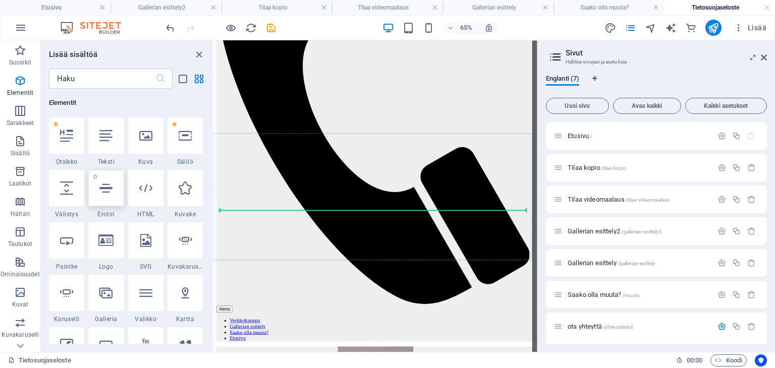
select select "%"
select select "px"
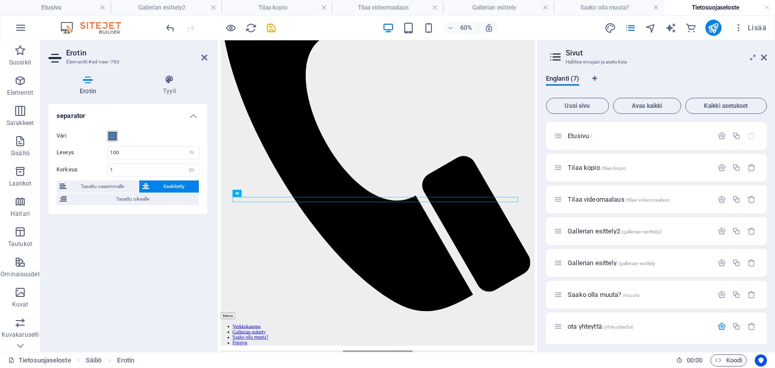
click at [117, 135] on button "Väri" at bounding box center [112, 136] width 11 height 11
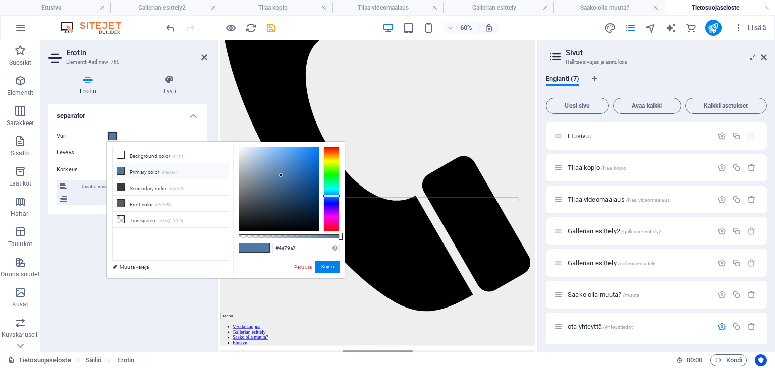
click at [117, 135] on button "Väri" at bounding box center [112, 136] width 11 height 11
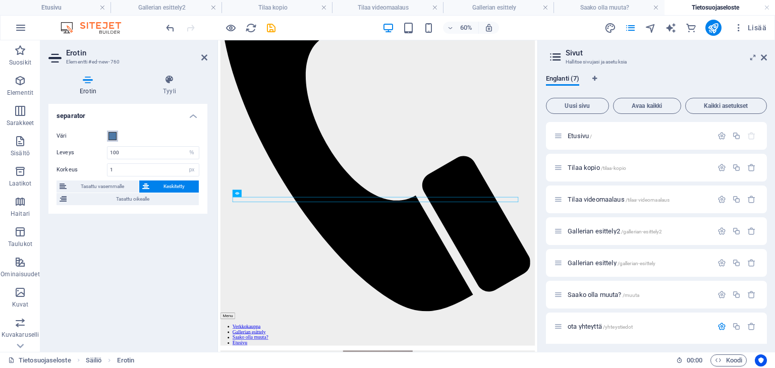
click at [117, 135] on button "Väri" at bounding box center [112, 136] width 11 height 11
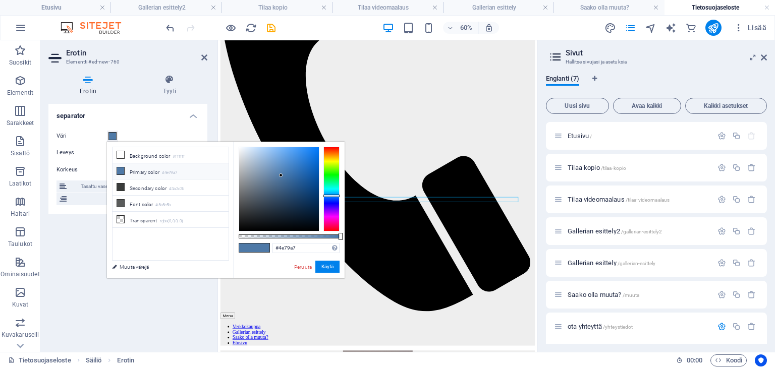
type input "#000000"
click at [267, 231] on div at bounding box center [279, 189] width 81 height 85
click at [324, 268] on button "Käytä" at bounding box center [327, 267] width 24 height 12
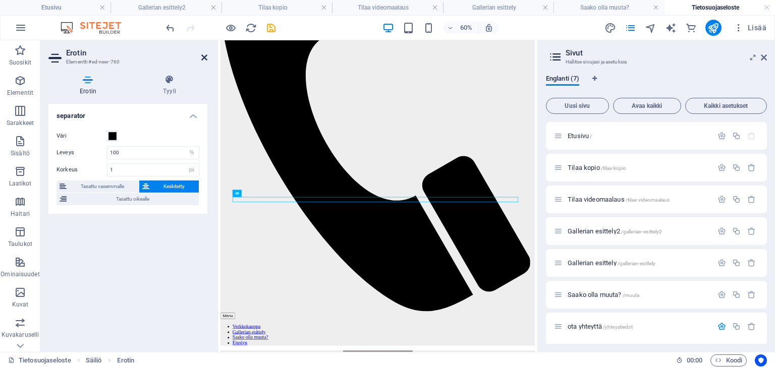
click at [205, 57] on icon at bounding box center [204, 57] width 6 height 8
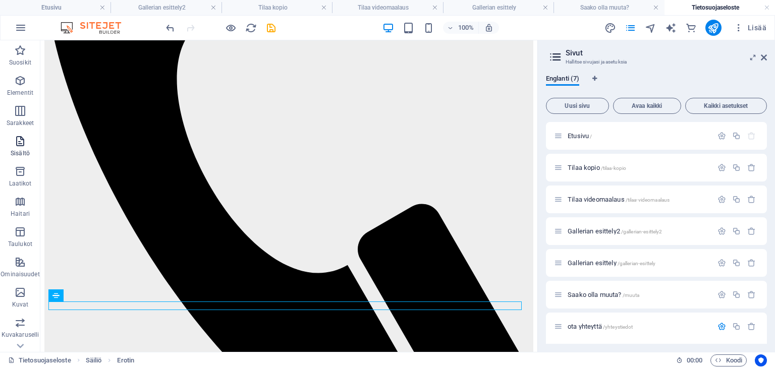
click at [20, 142] on icon "button" at bounding box center [20, 141] width 12 height 12
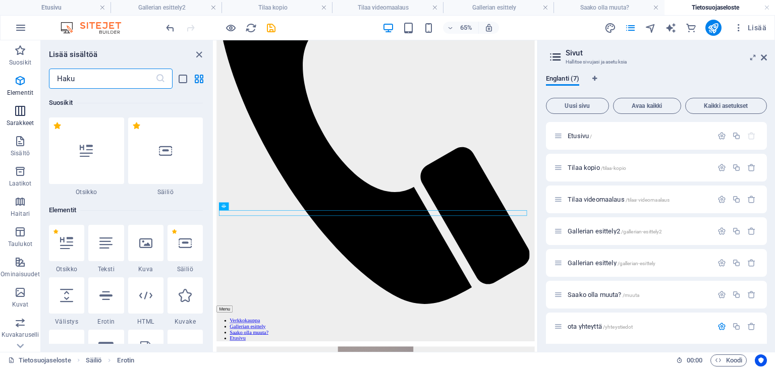
scroll to position [1766, 0]
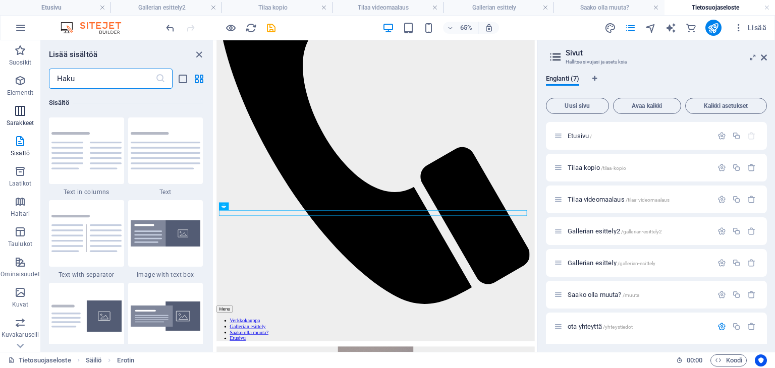
click at [17, 104] on button "Sarakkeet" at bounding box center [20, 116] width 40 height 30
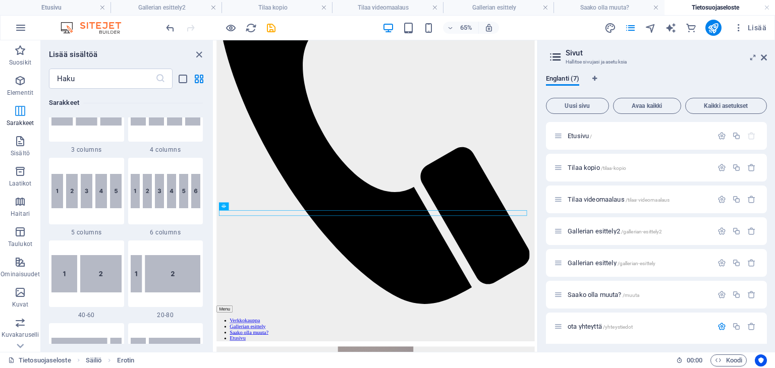
scroll to position [500, 0]
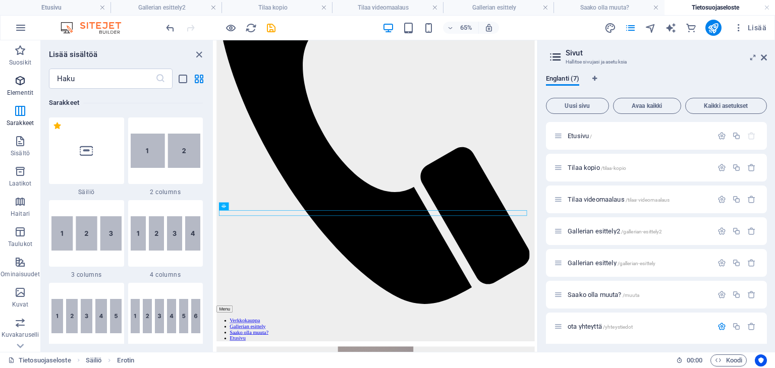
click at [22, 84] on icon "button" at bounding box center [20, 81] width 12 height 12
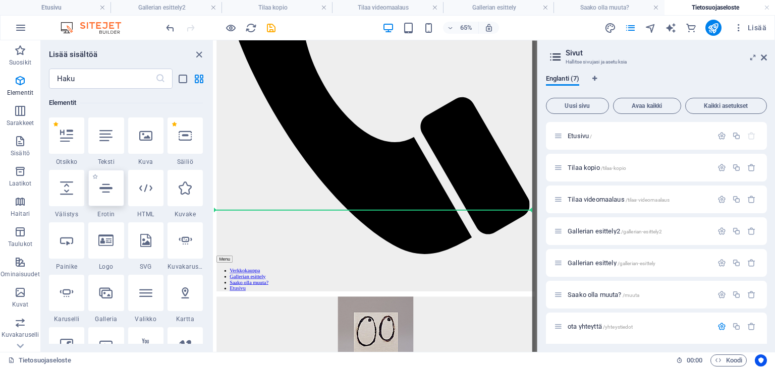
scroll to position [350, 0]
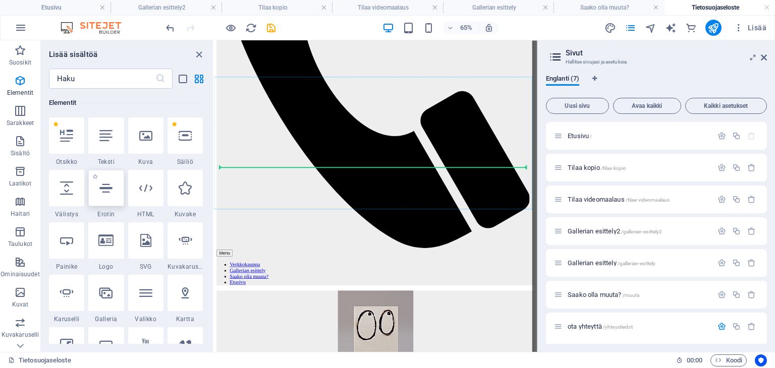
select select "%"
select select "px"
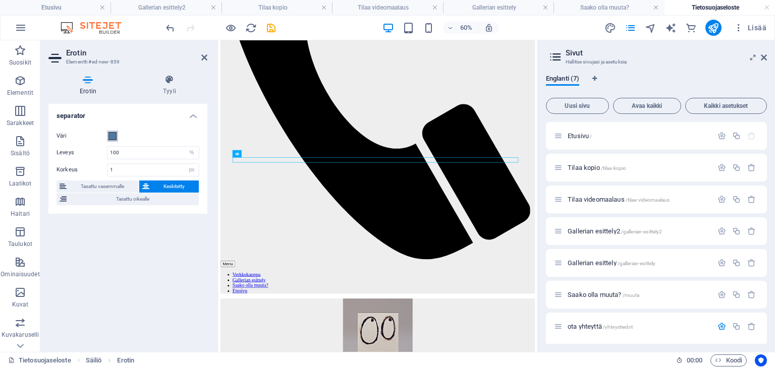
click at [108, 136] on span at bounding box center [112, 136] width 8 height 8
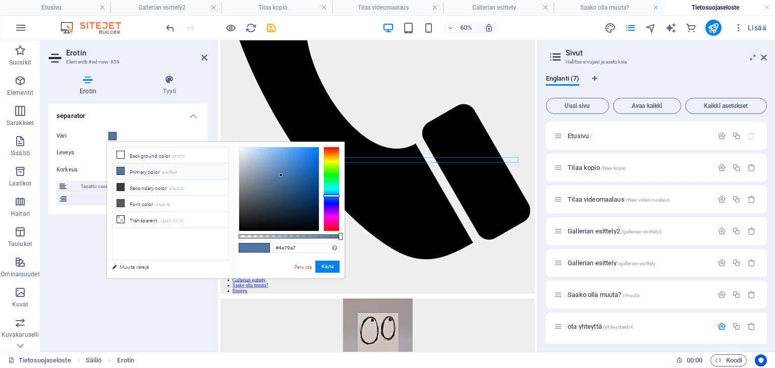
type input "#000000"
click at [261, 231] on div at bounding box center [279, 189] width 81 height 85
click at [323, 265] on button "Käytä" at bounding box center [327, 267] width 24 height 12
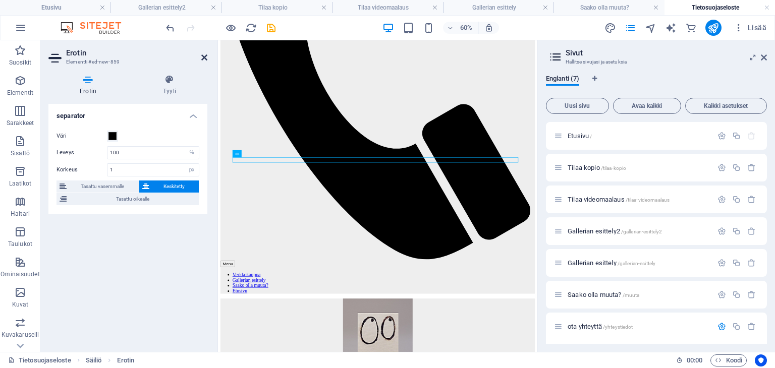
click at [204, 59] on icon at bounding box center [204, 57] width 6 height 8
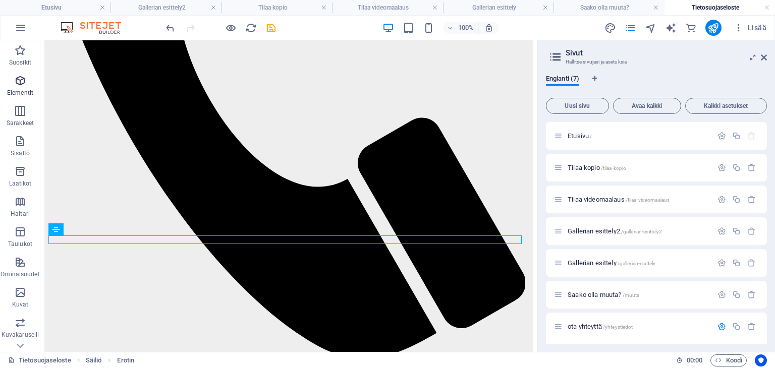
click at [19, 80] on icon "button" at bounding box center [20, 81] width 12 height 12
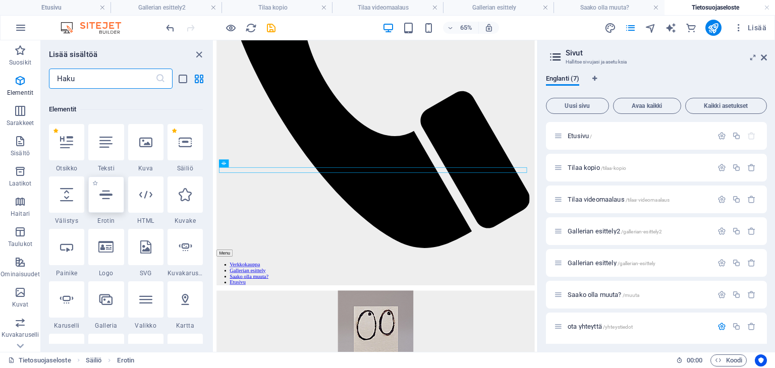
scroll to position [107, 0]
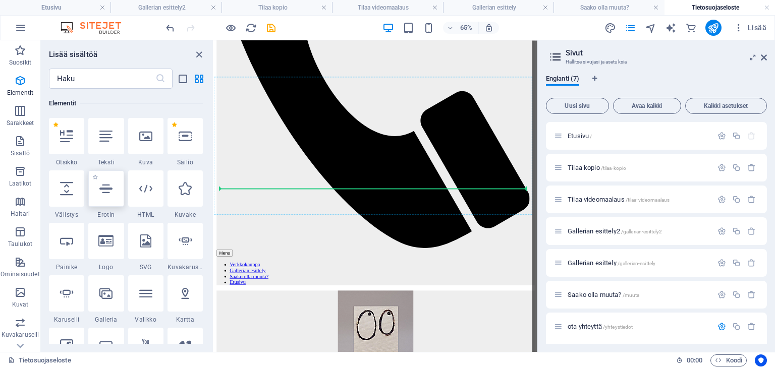
select select "%"
select select "px"
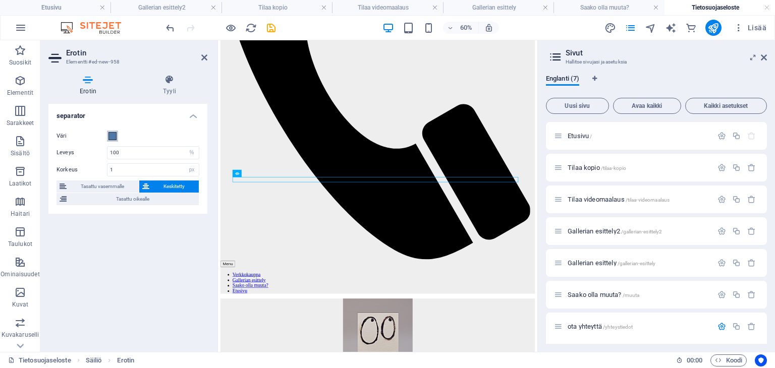
click at [115, 135] on span at bounding box center [112, 136] width 8 height 8
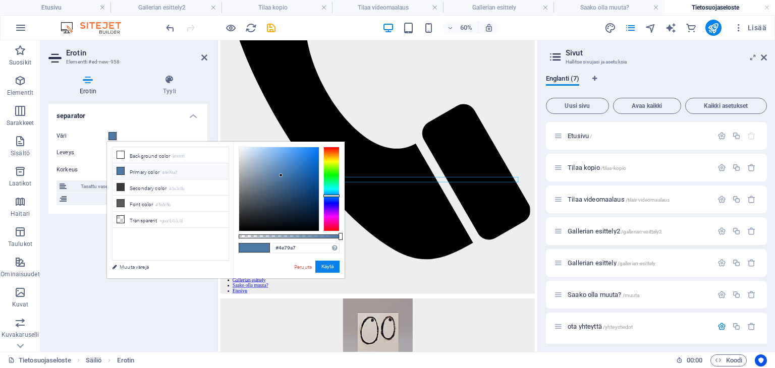
type input "#000000"
click at [273, 231] on div at bounding box center [279, 189] width 81 height 85
click at [321, 267] on button "Käytä" at bounding box center [327, 267] width 24 height 12
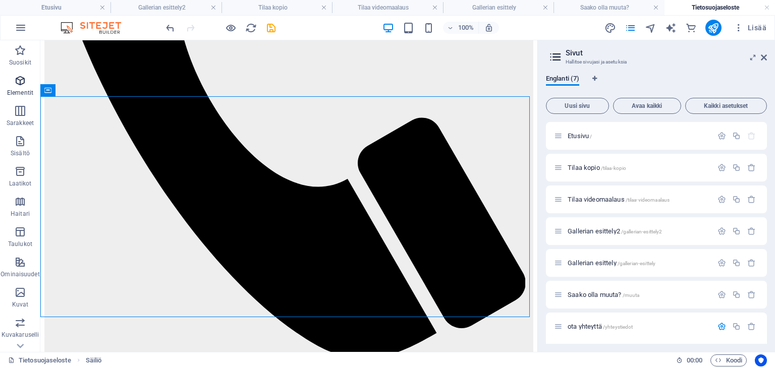
click at [21, 83] on icon "button" at bounding box center [20, 81] width 12 height 12
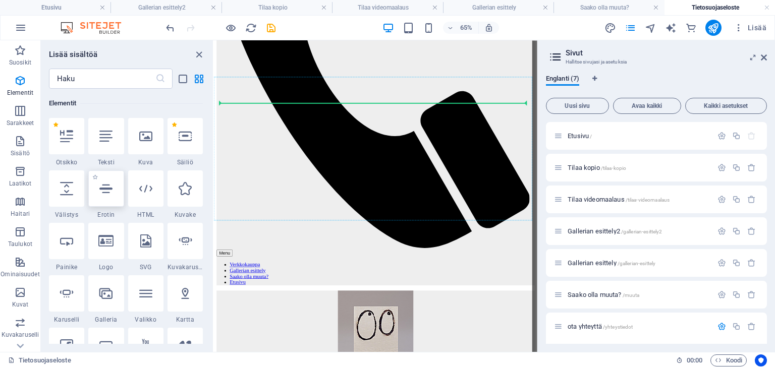
select select "%"
select select "px"
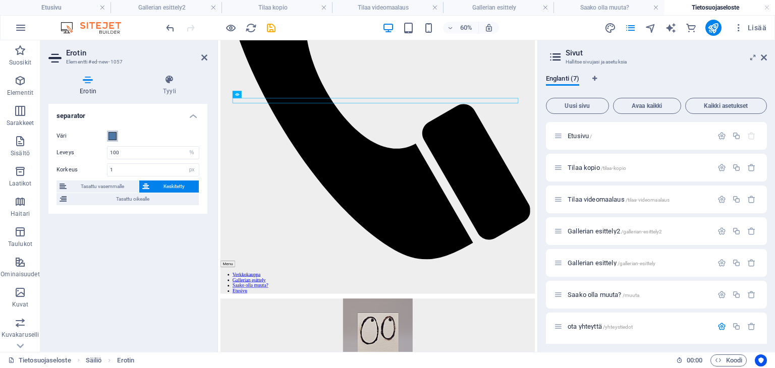
click at [117, 134] on button "Väri" at bounding box center [112, 136] width 11 height 11
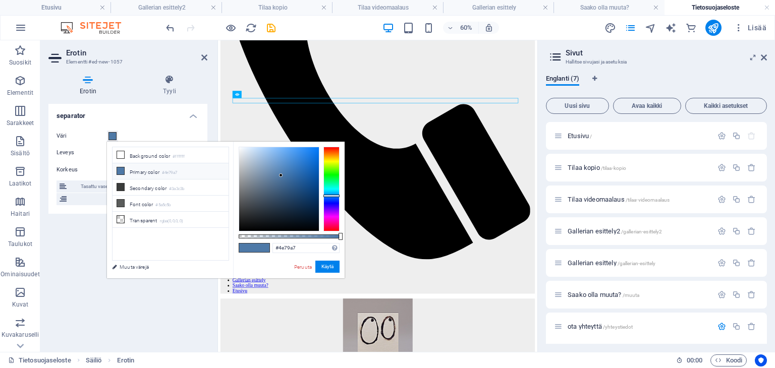
type input "#000000"
click at [260, 231] on div at bounding box center [279, 189] width 80 height 84
click at [325, 261] on button "Käytä" at bounding box center [327, 267] width 24 height 12
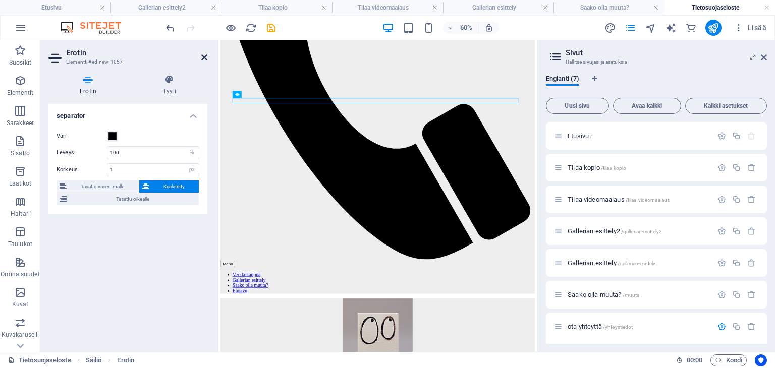
click at [203, 59] on icon at bounding box center [204, 57] width 6 height 8
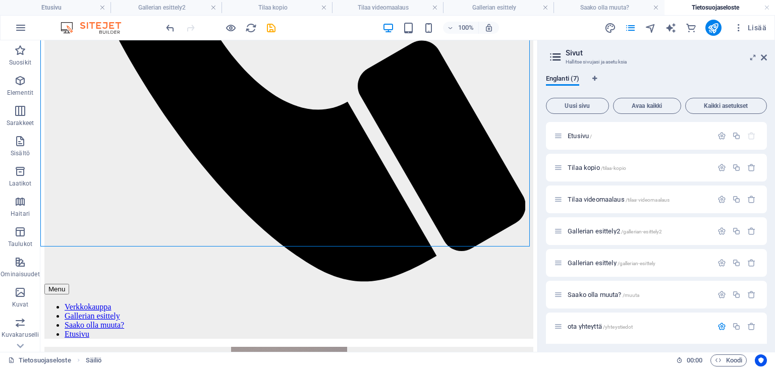
scroll to position [424, 0]
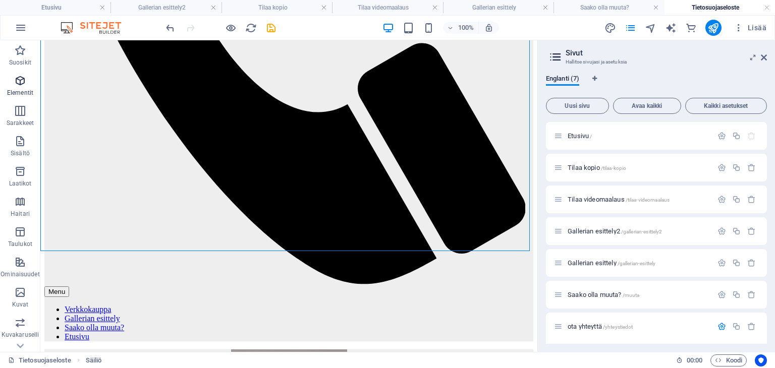
click at [19, 83] on icon "button" at bounding box center [20, 81] width 12 height 12
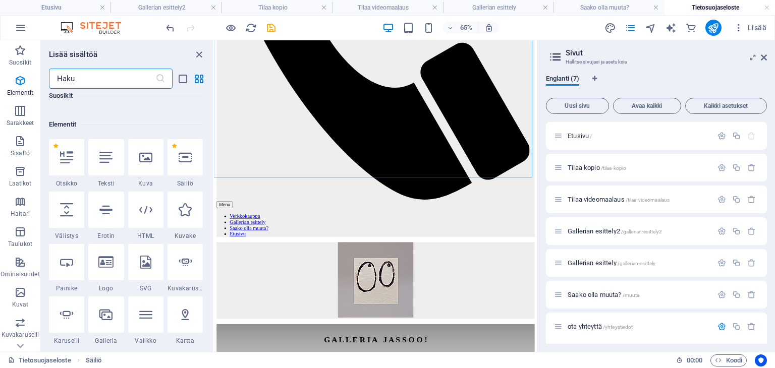
scroll to position [107, 0]
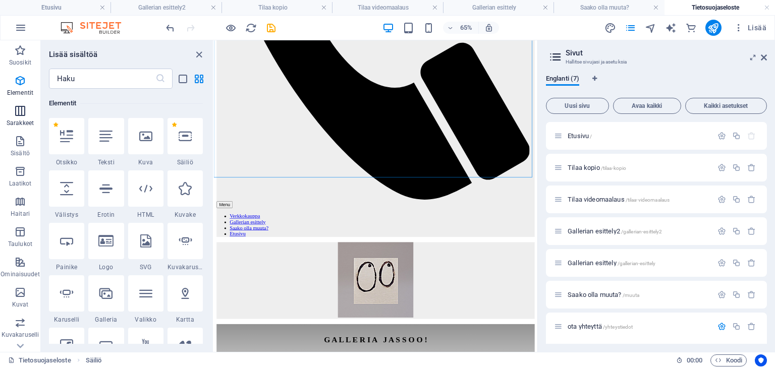
click at [18, 106] on icon "button" at bounding box center [20, 111] width 12 height 12
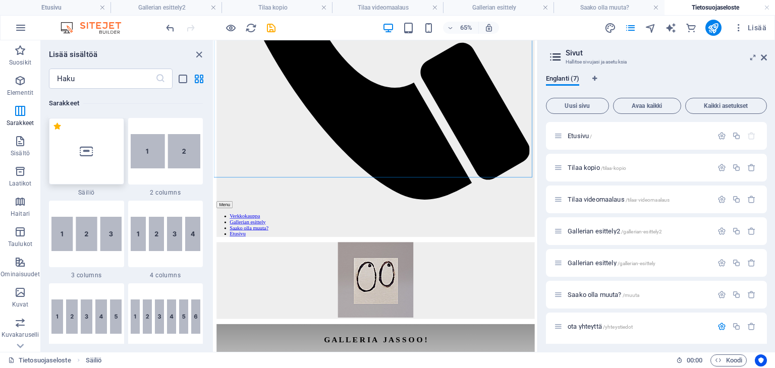
scroll to position [499, 0]
click at [21, 80] on icon "button" at bounding box center [20, 81] width 12 height 12
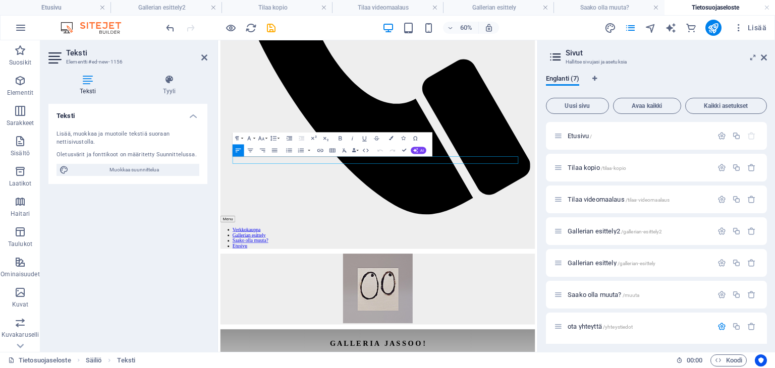
scroll to position [402, 0]
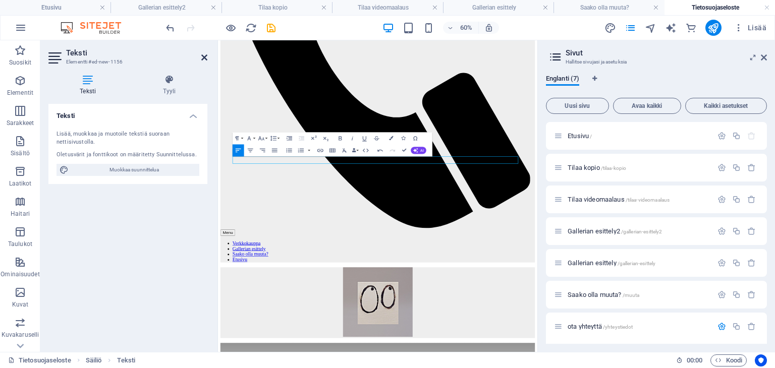
click at [201, 60] on icon at bounding box center [204, 57] width 6 height 8
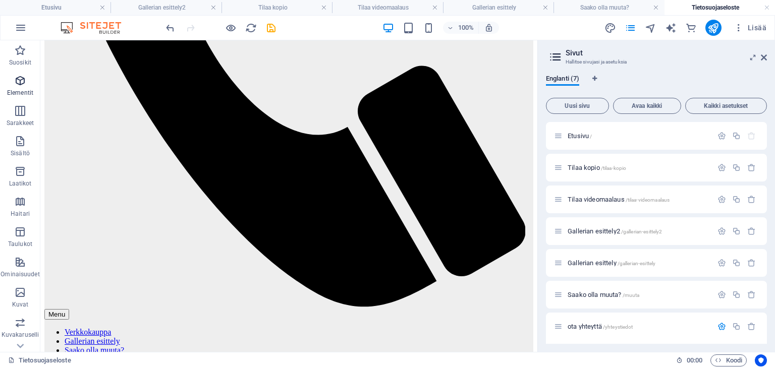
click at [18, 82] on icon "button" at bounding box center [20, 81] width 12 height 12
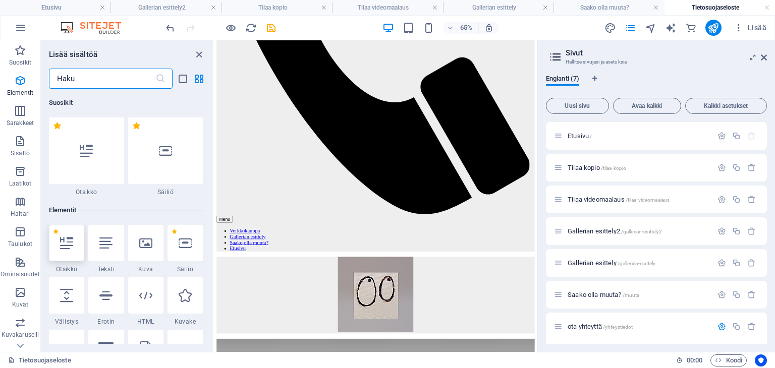
scroll to position [107, 0]
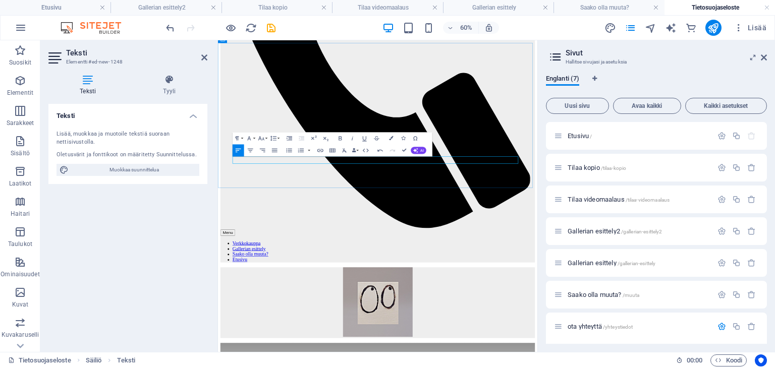
click at [252, 149] on icon "button" at bounding box center [251, 151] width 6 height 4
click at [389, 142] on button "Colors" at bounding box center [392, 138] width 12 height 12
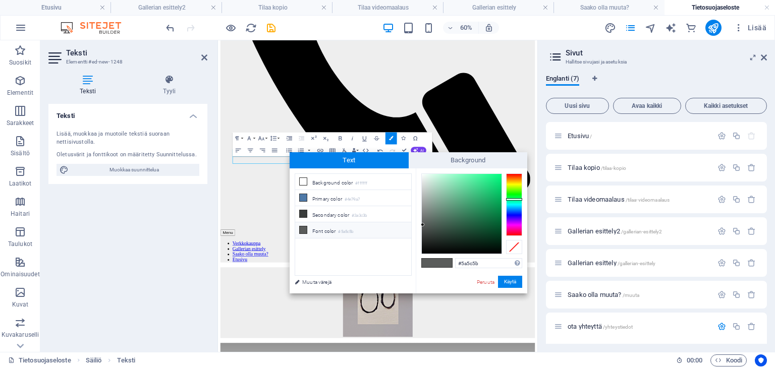
click at [453, 255] on div "#5a5c5b Tuetut muodot #0852ed rgb(8, 82, 237) rgba(8, 82, 237, 90%) hsv(221,97,…" at bounding box center [472, 304] width 112 height 271
click at [454, 253] on div at bounding box center [462, 214] width 80 height 80
click at [451, 253] on div at bounding box center [462, 214] width 80 height 80
click at [446, 256] on div "#000000 Tuetut muodot #0852ed rgb(8, 82, 237) rgba(8, 82, 237, 90%) hsv(221,97,…" at bounding box center [472, 304] width 112 height 271
type input "#000000"
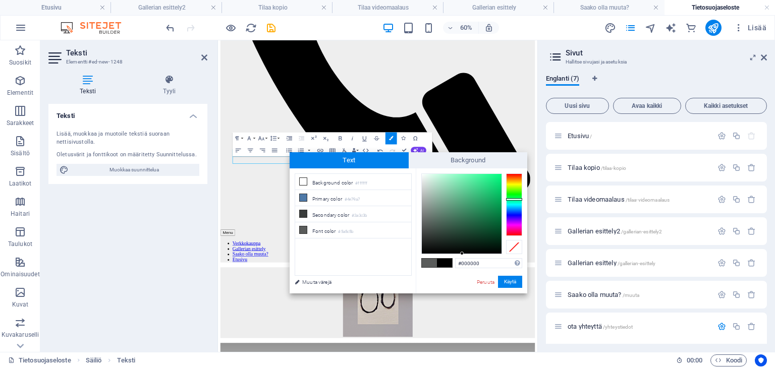
click at [462, 254] on div at bounding box center [462, 254] width 4 height 4
click at [509, 285] on button "Käytä" at bounding box center [510, 282] width 24 height 12
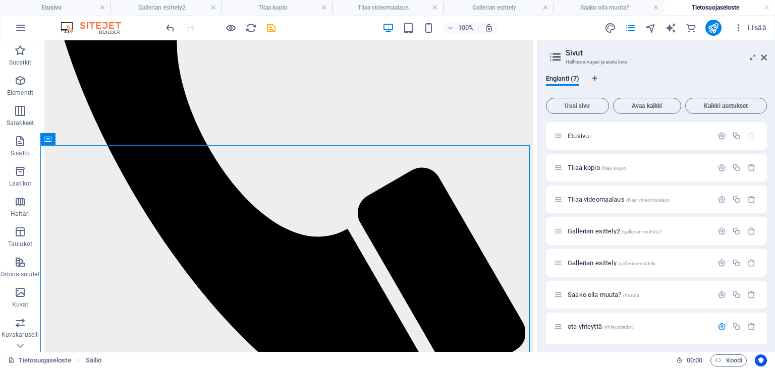
scroll to position [301, 0]
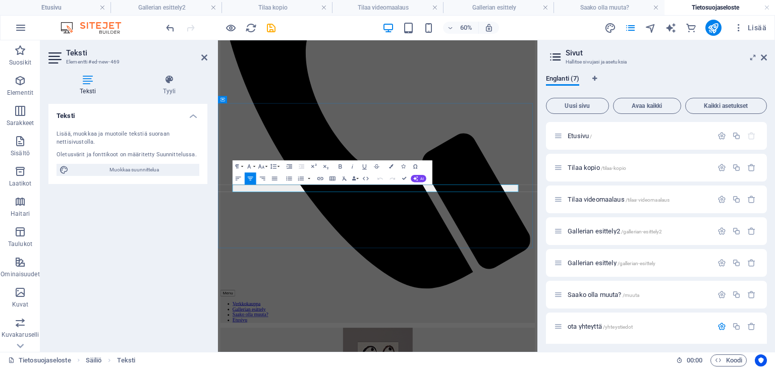
drag, startPoint x: 605, startPoint y: 285, endPoint x: 503, endPoint y: 288, distance: 101.5
click at [320, 180] on icon "button" at bounding box center [320, 178] width 7 height 7
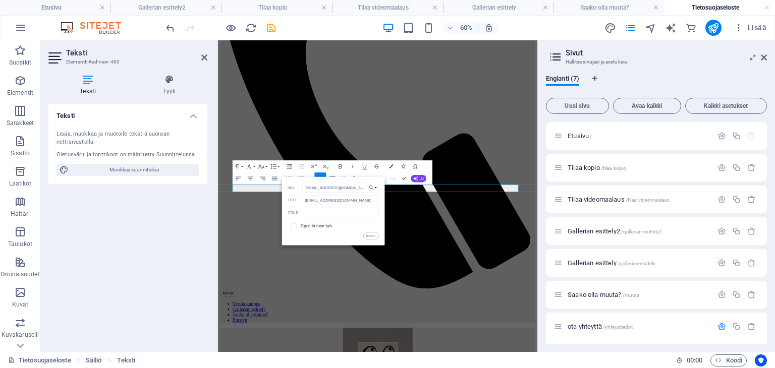
type input "[EMAIL_ADDRESS][DOMAIN_NAME]"
click at [370, 236] on button "Insert" at bounding box center [370, 236] width 15 height 7
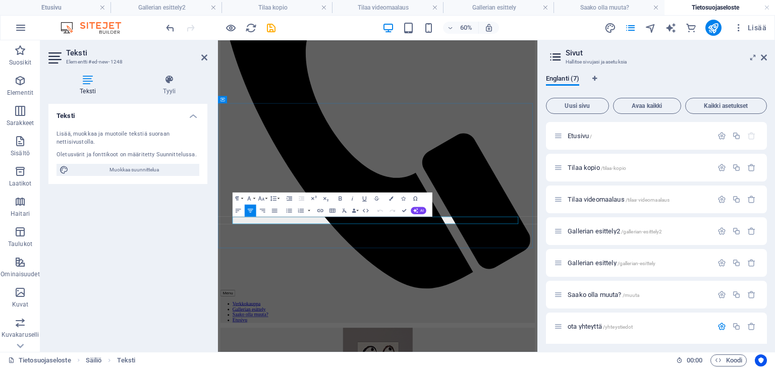
drag, startPoint x: 592, startPoint y: 341, endPoint x: 511, endPoint y: 344, distance: 81.8
click at [320, 210] on icon "button" at bounding box center [320, 210] width 7 height 7
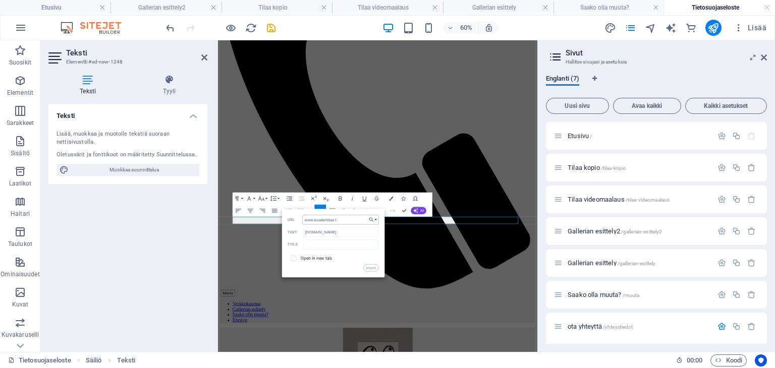
type input "[DOMAIN_NAME]"
click at [369, 269] on button "Insert" at bounding box center [370, 267] width 15 height 7
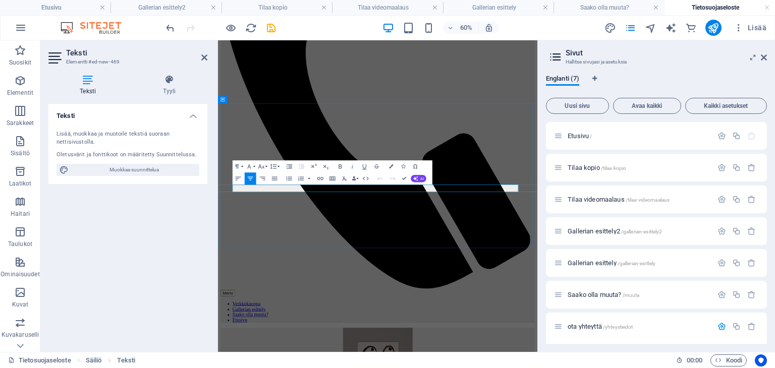
drag, startPoint x: 600, startPoint y: 286, endPoint x: 504, endPoint y: 290, distance: 96.5
click at [391, 165] on icon "button" at bounding box center [391, 166] width 4 height 4
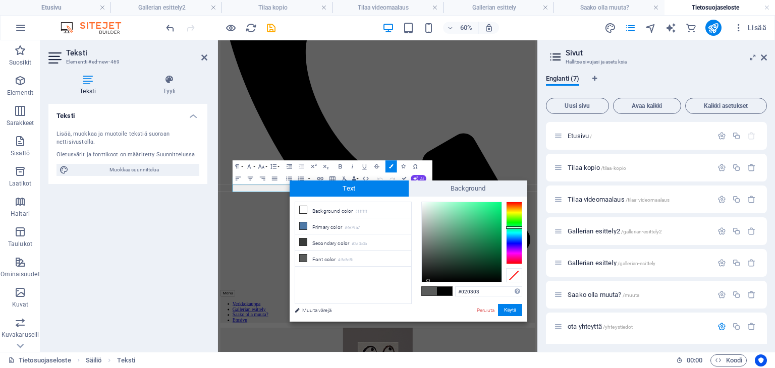
click at [428, 281] on div at bounding box center [462, 242] width 80 height 80
click at [441, 281] on div at bounding box center [462, 242] width 80 height 80
type input "#000000"
click at [446, 283] on div at bounding box center [461, 242] width 81 height 81
click at [511, 308] on button "Käytä" at bounding box center [510, 310] width 24 height 12
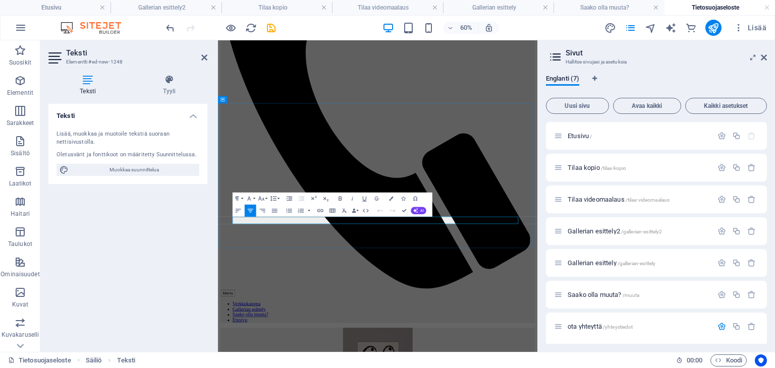
drag, startPoint x: 583, startPoint y: 341, endPoint x: 510, endPoint y: 346, distance: 73.8
click at [392, 197] on icon "button" at bounding box center [391, 199] width 4 height 4
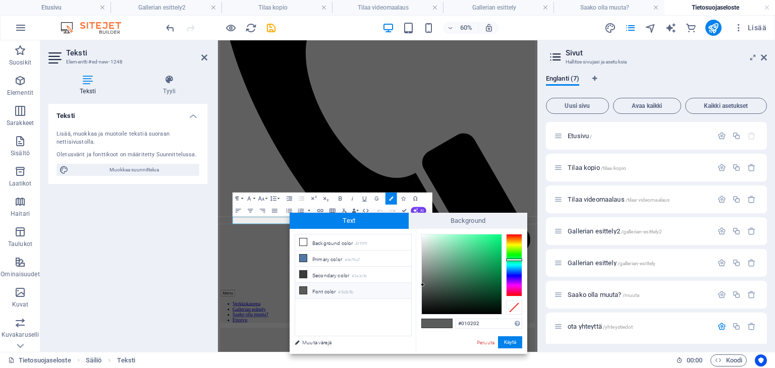
click at [453, 313] on div at bounding box center [462, 275] width 80 height 80
click at [454, 315] on div "#010202 Tuetut muodot #0852ed rgb(8, 82, 237) rgba(8, 82, 237, 90%) hsv(221,97,…" at bounding box center [472, 364] width 112 height 271
type input "#000000"
click at [456, 314] on div at bounding box center [461, 274] width 81 height 81
click at [511, 342] on button "Käytä" at bounding box center [510, 343] width 24 height 12
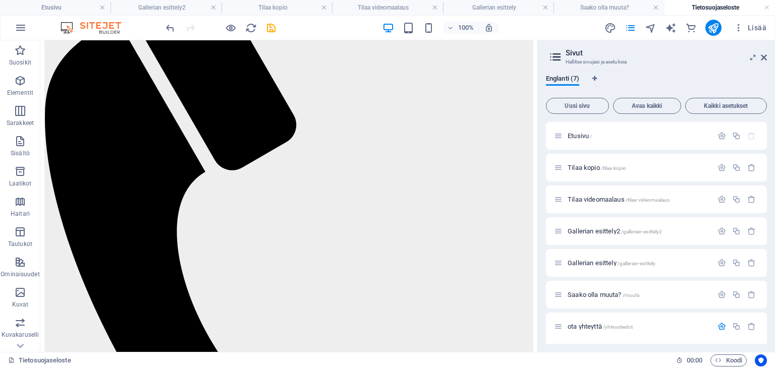
scroll to position [0, 0]
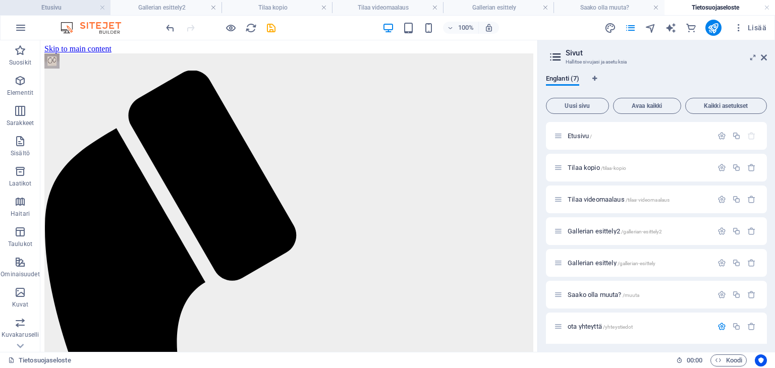
click at [49, 8] on h4 "Etusivu" at bounding box center [55, 7] width 111 height 11
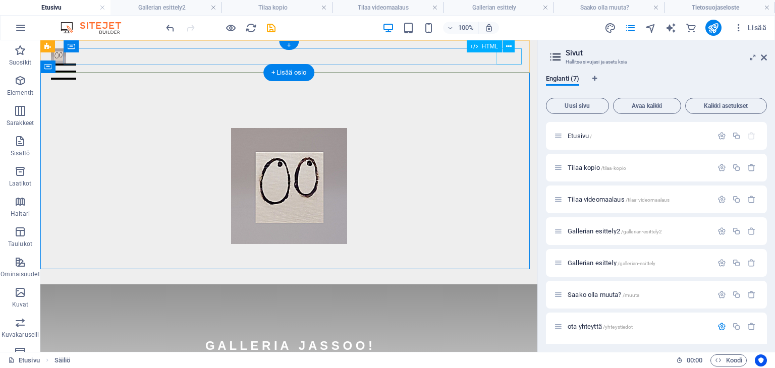
click at [505, 64] on div "Menu" at bounding box center [289, 72] width 476 height 16
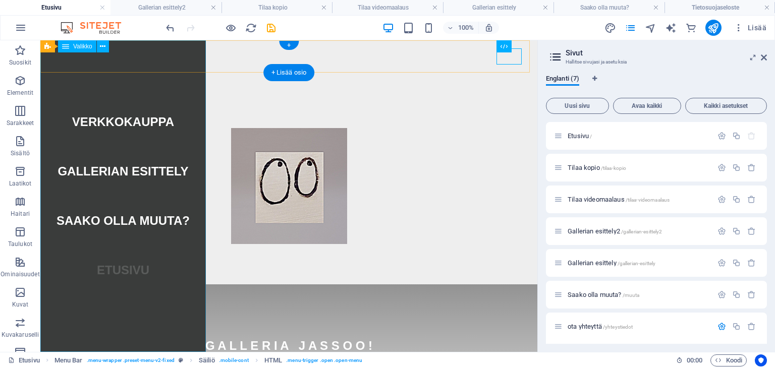
click at [89, 142] on nav "Verkkokauppa Gallerian esittely Saako olla muuta? [GEOGRAPHIC_DATA]" at bounding box center [123, 196] width 166 height 312
select select "4"
select select
select select "5"
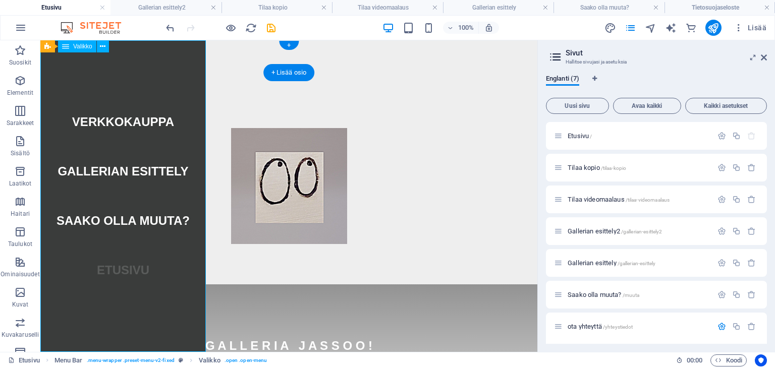
select select
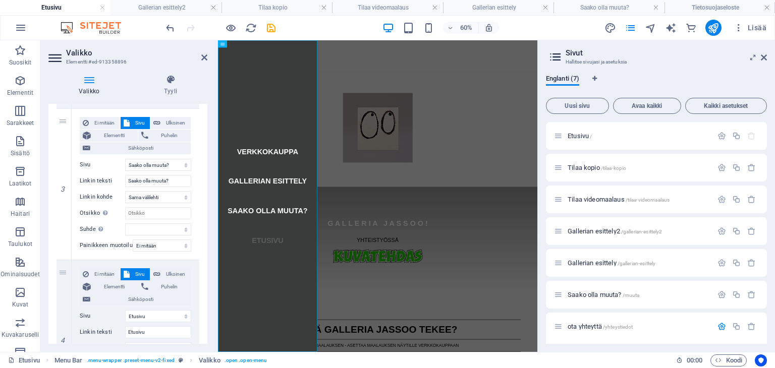
scroll to position [391, 0]
click at [65, 262] on icon at bounding box center [64, 262] width 6 height 7
select select
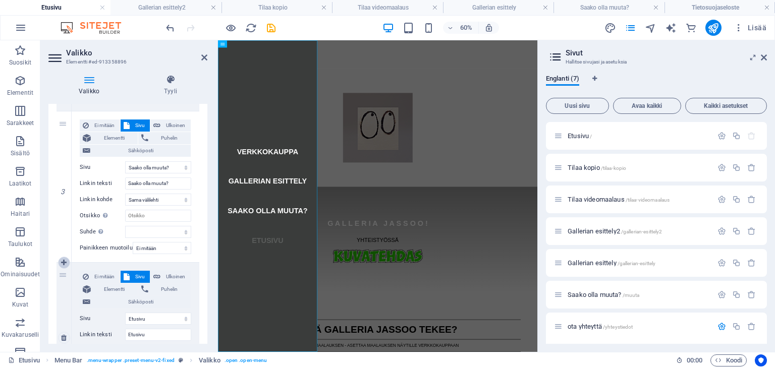
select select
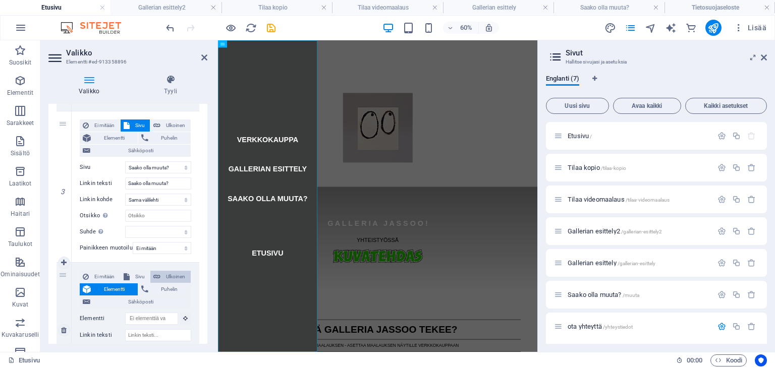
click at [173, 278] on span "Ulkoinen" at bounding box center [175, 277] width 24 height 12
select select
select select "blank"
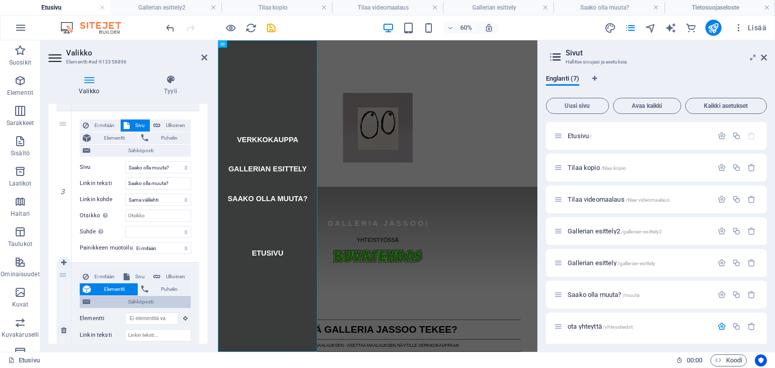
select select
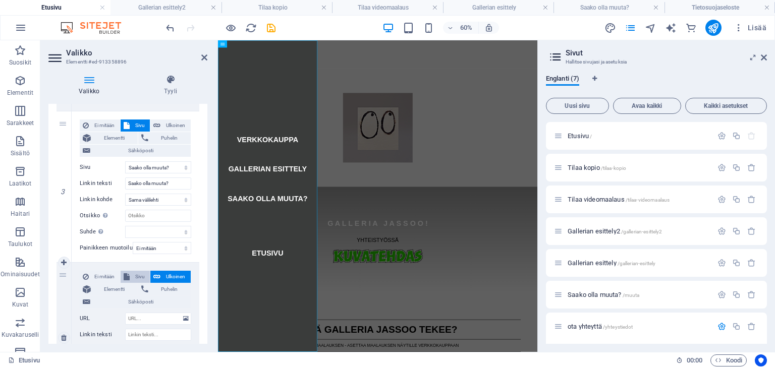
click at [139, 278] on span "Sivu" at bounding box center [140, 277] width 15 height 12
select select
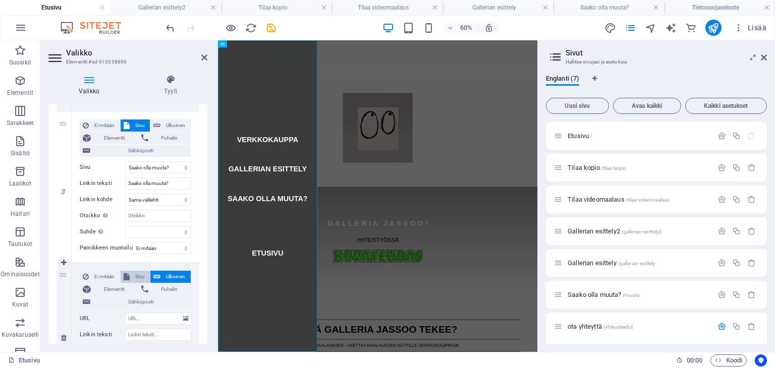
select select
click at [144, 337] on input "Linkin teksti" at bounding box center [158, 335] width 66 height 12
type input "o"
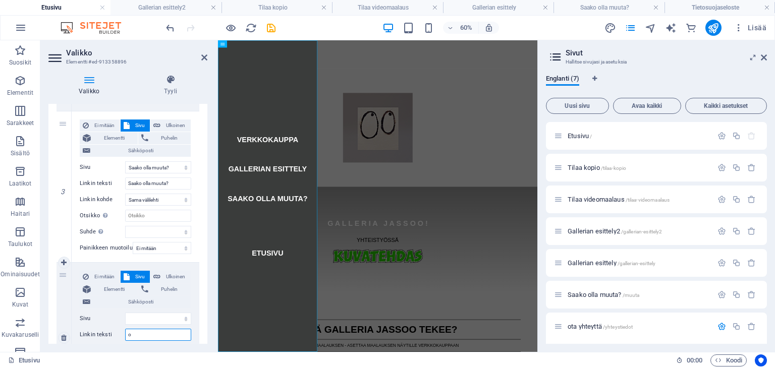
select select
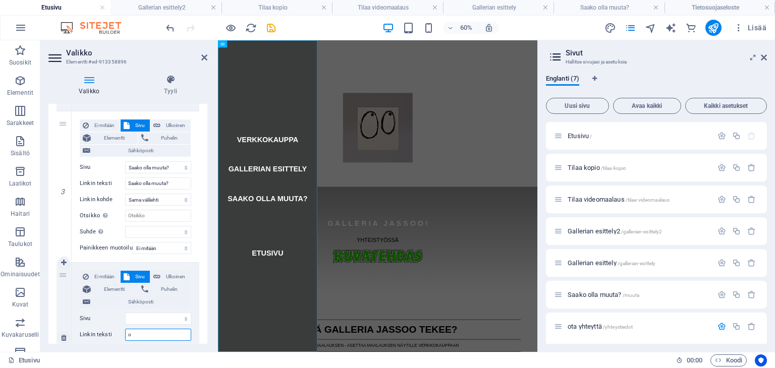
select select
type input "ota"
select select
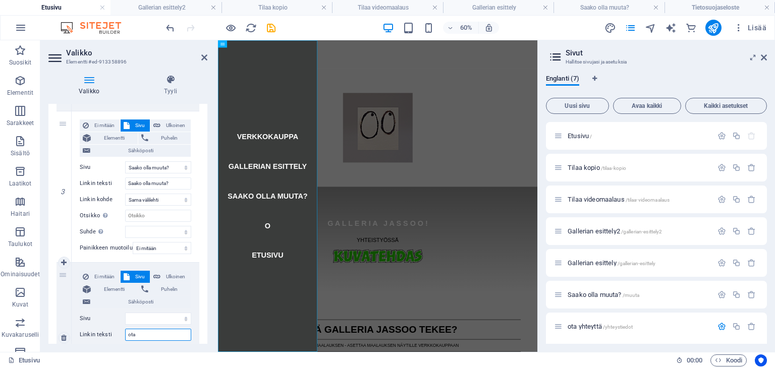
select select
type input "ota yh"
select select
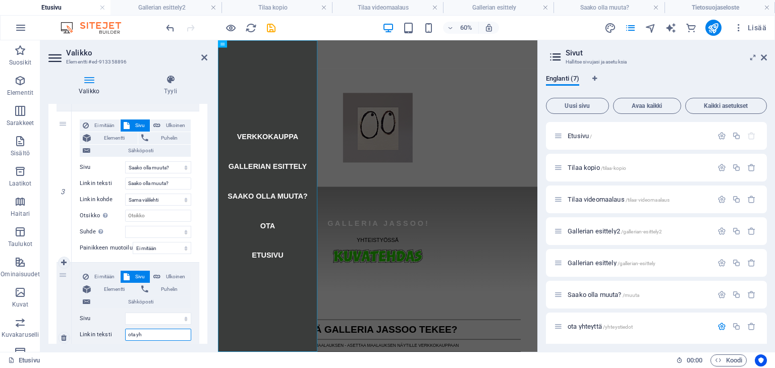
select select
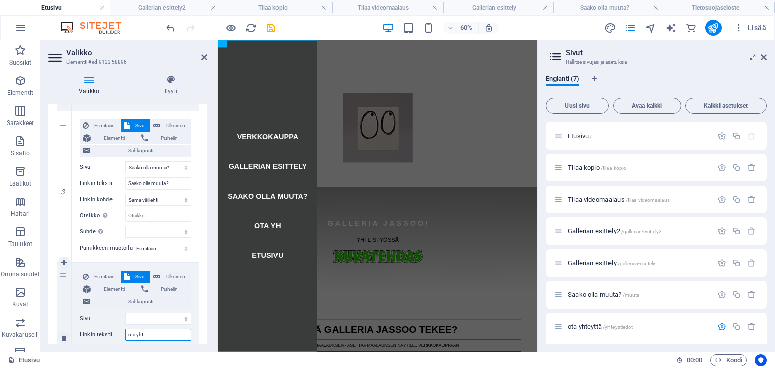
type input "ota yhte"
select select
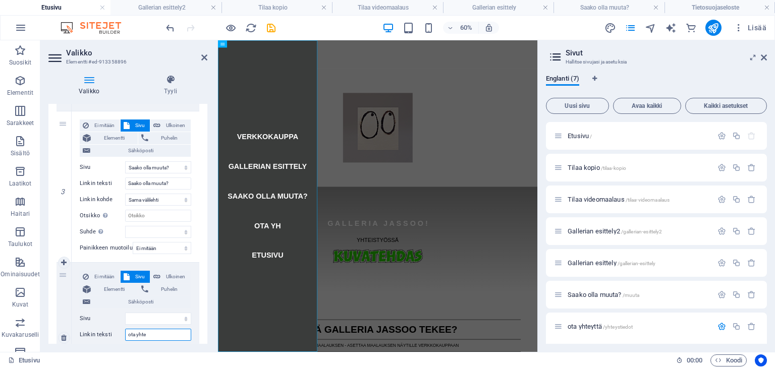
select select
type input "ota yhteyttä"
select select
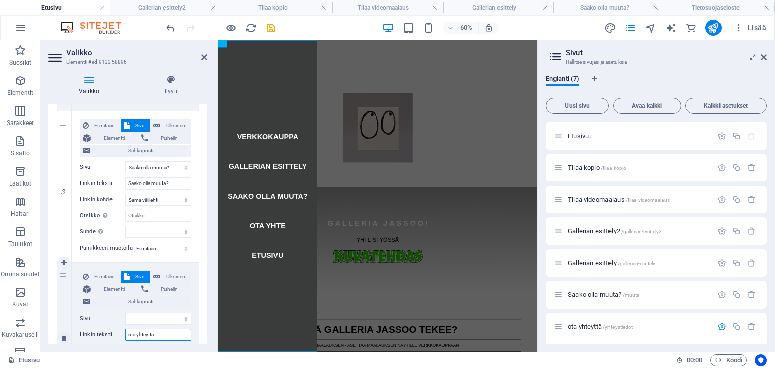
select select
type input "ota yhteyttä"
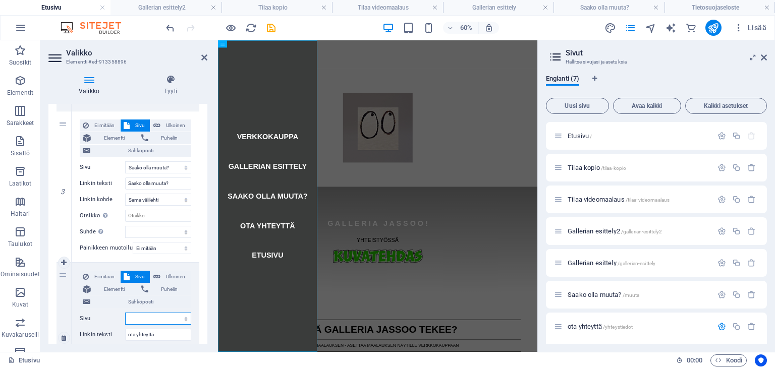
click at [138, 319] on select "Etusivu Tilaa kopio Tilaa videomaalaus Gallerian esittely2 Gallerian esittely S…" at bounding box center [158, 319] width 66 height 12
select select "6"
click at [125, 313] on select "Etusivu Tilaa kopio Tilaa videomaalaus Gallerian esittely2 Gallerian esittely S…" at bounding box center [158, 319] width 66 height 12
select select
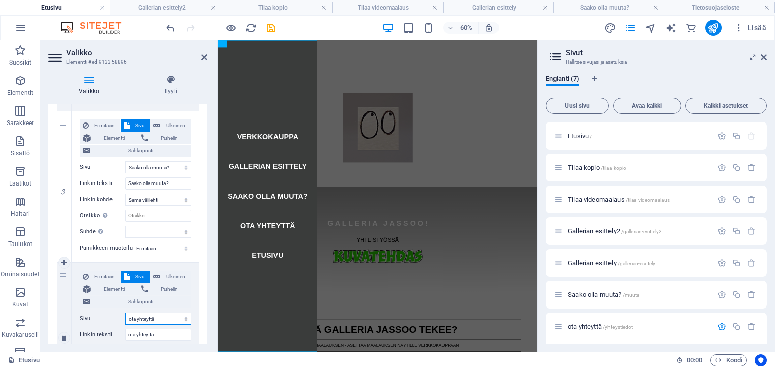
select select
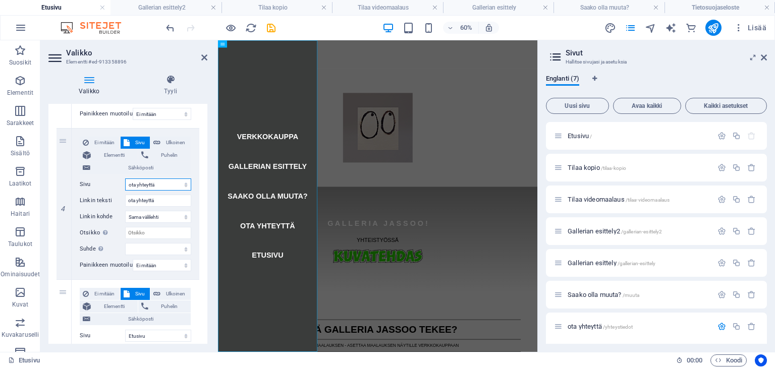
scroll to position [558, 0]
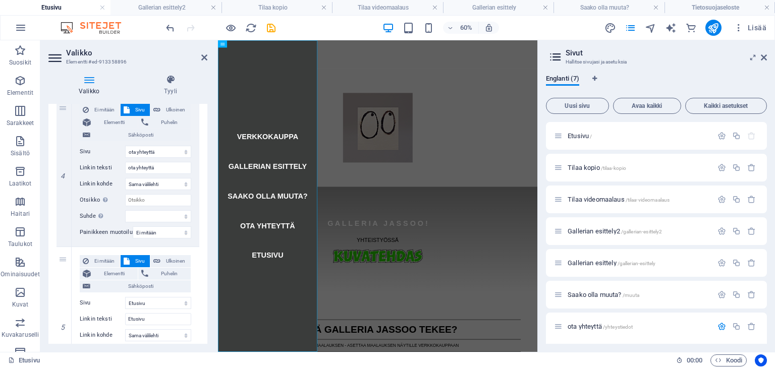
click at [200, 56] on h2 "Valikko" at bounding box center [136, 52] width 141 height 9
click at [210, 60] on aside "Valikko Elementti #ed-913358896 [PERSON_NAME] Automaattinen Mukautettu Luo muka…" at bounding box center [129, 196] width 178 height 312
click at [201, 58] on icon at bounding box center [204, 57] width 6 height 8
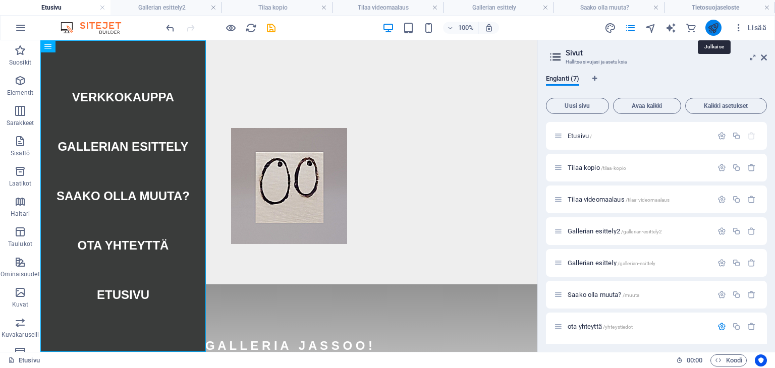
click at [713, 29] on icon "publish" at bounding box center [713, 28] width 12 height 12
